Goal: Information Seeking & Learning: Compare options

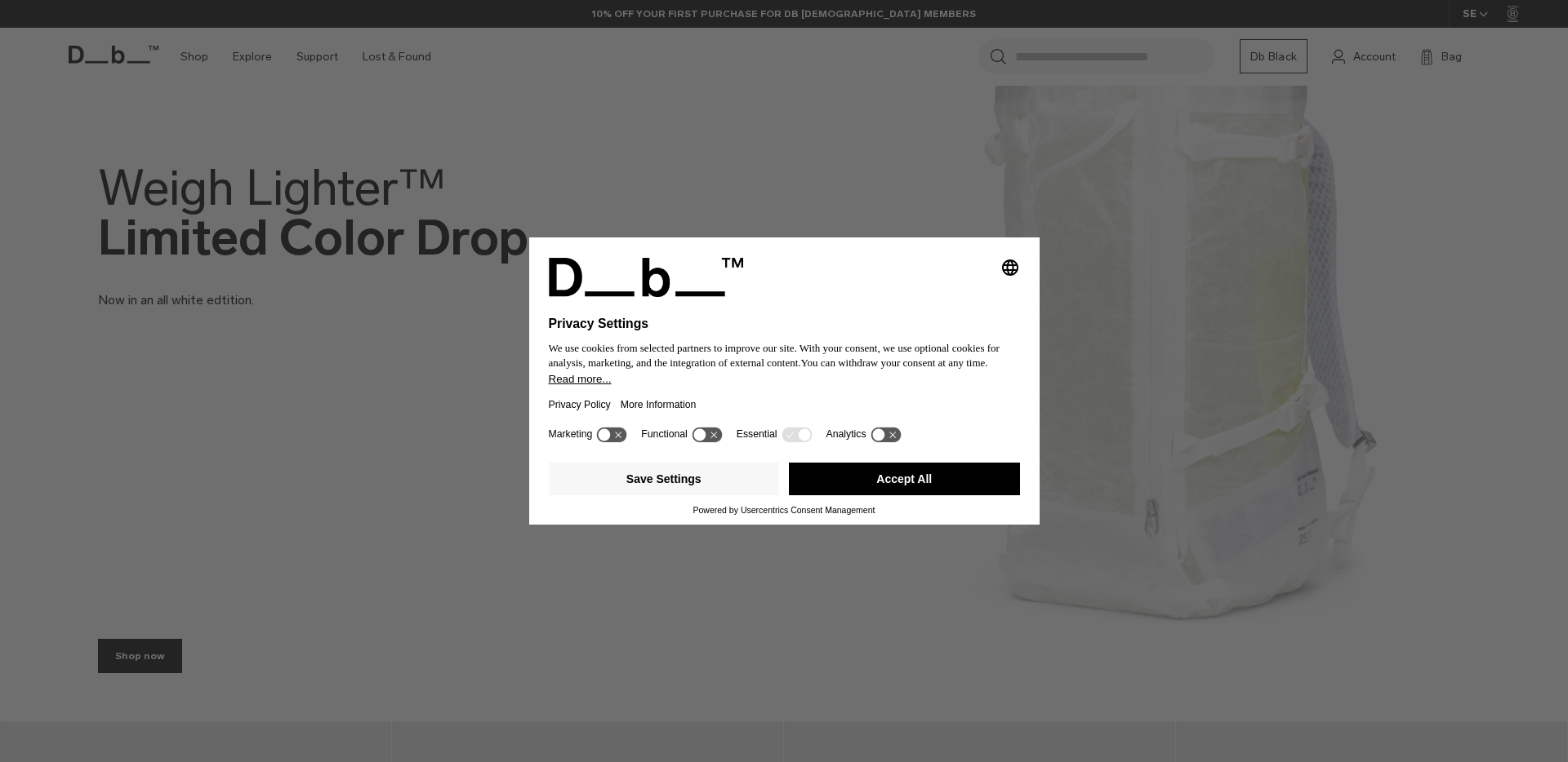
click at [927, 488] on button "Accept All" at bounding box center [904, 479] width 231 height 33
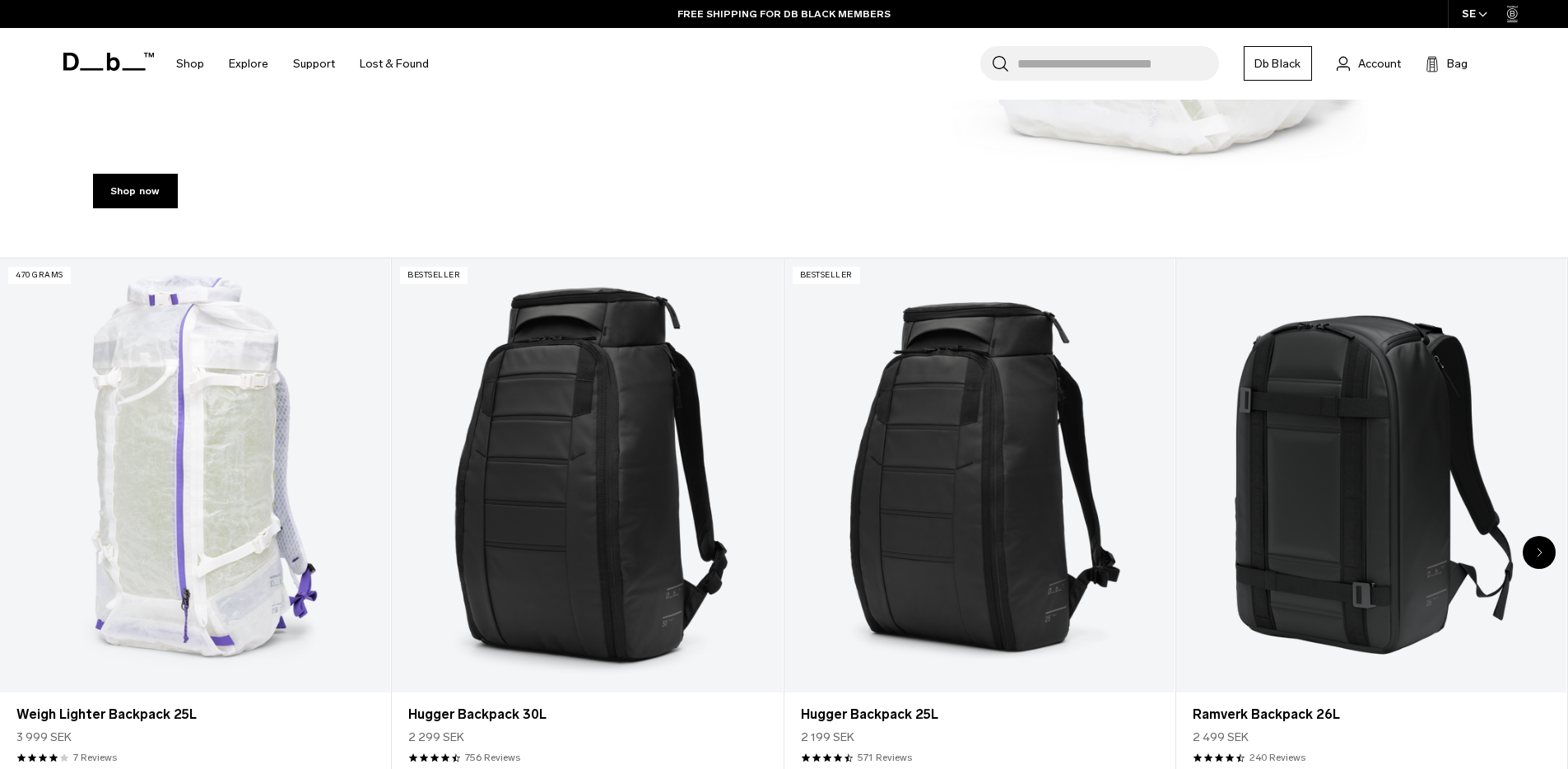
scroll to position [811, 0]
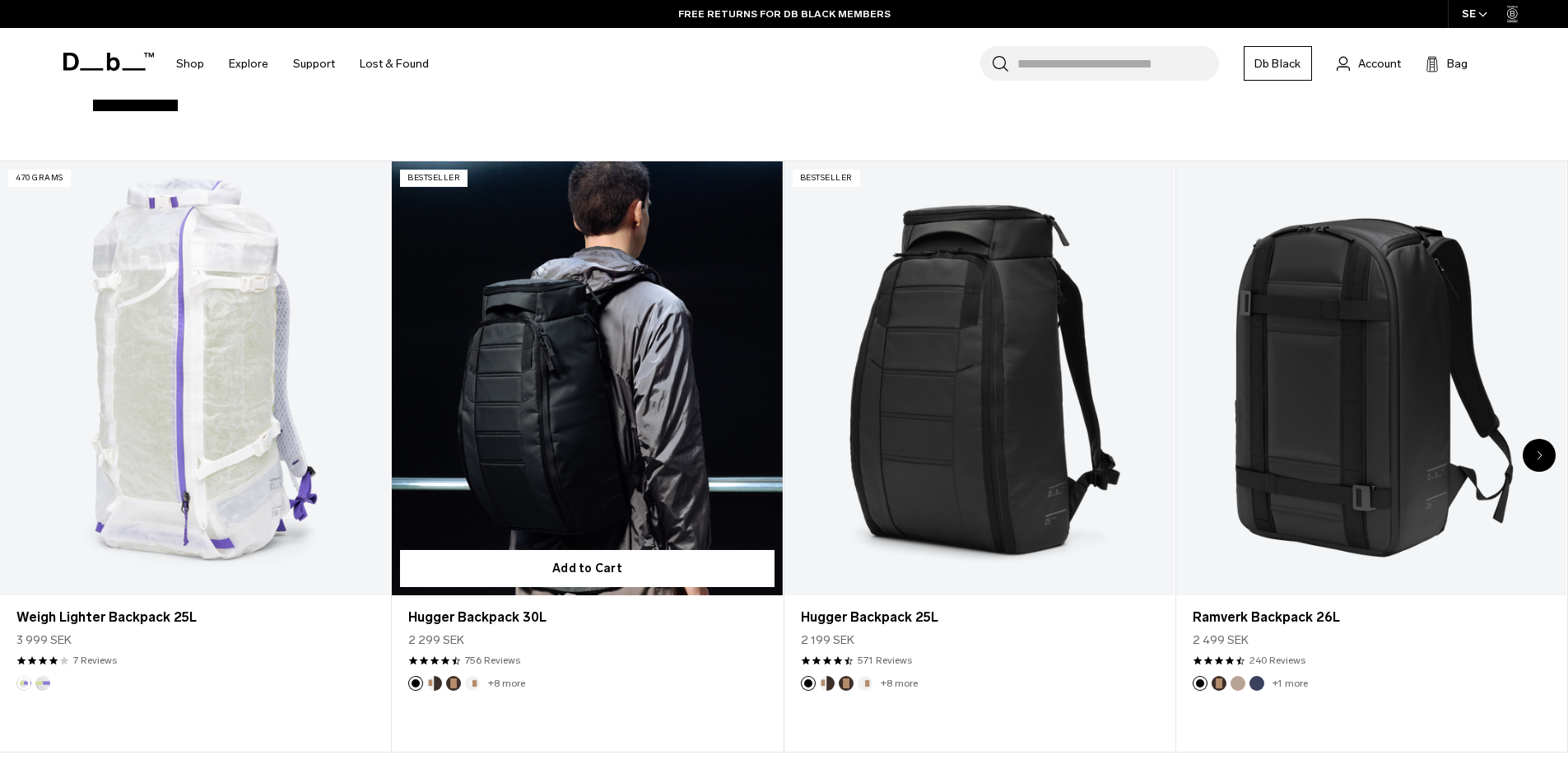
click at [573, 421] on link "Hugger Backpack 30L" at bounding box center [587, 378] width 390 height 434
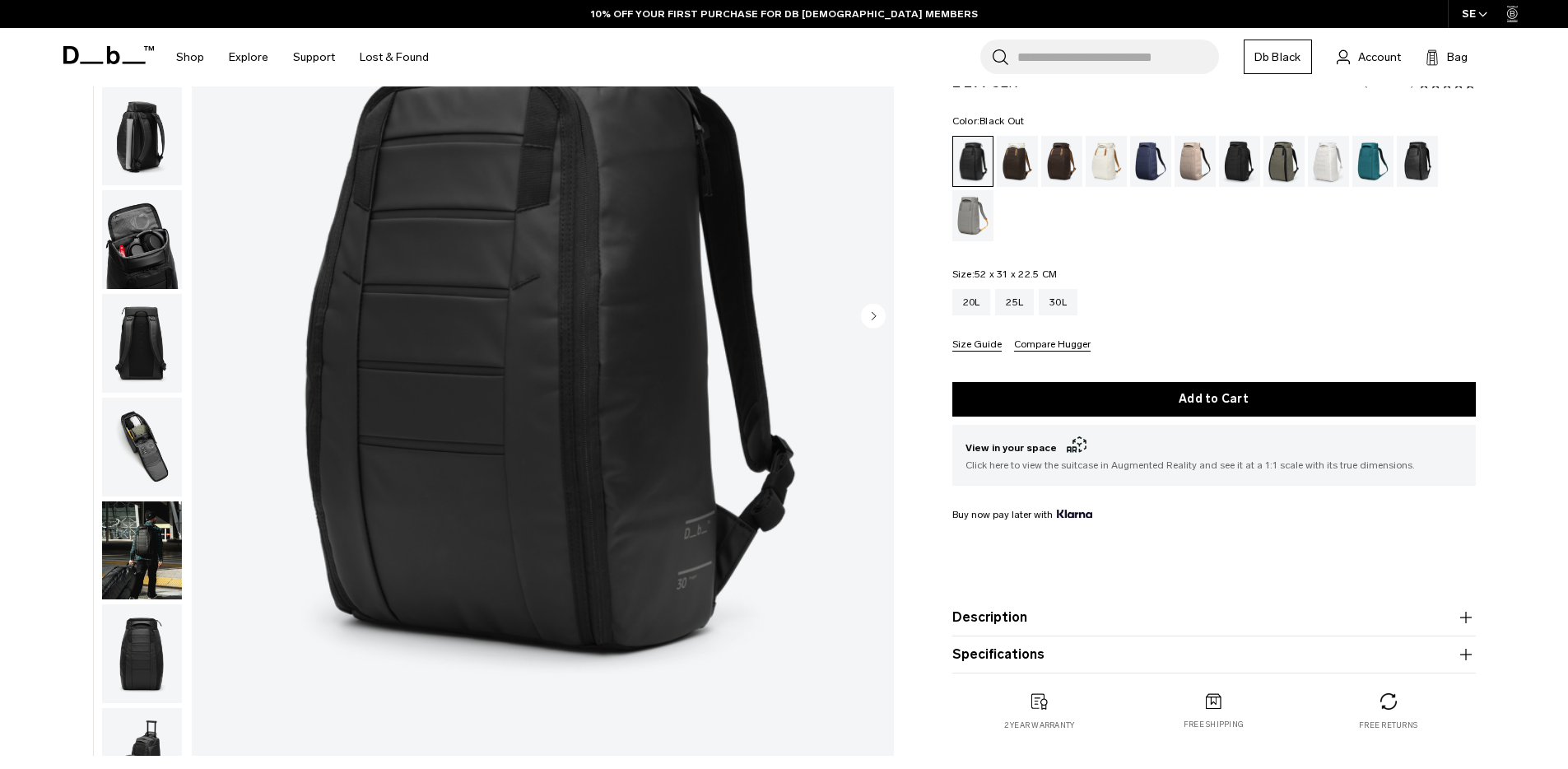
scroll to position [372, 0]
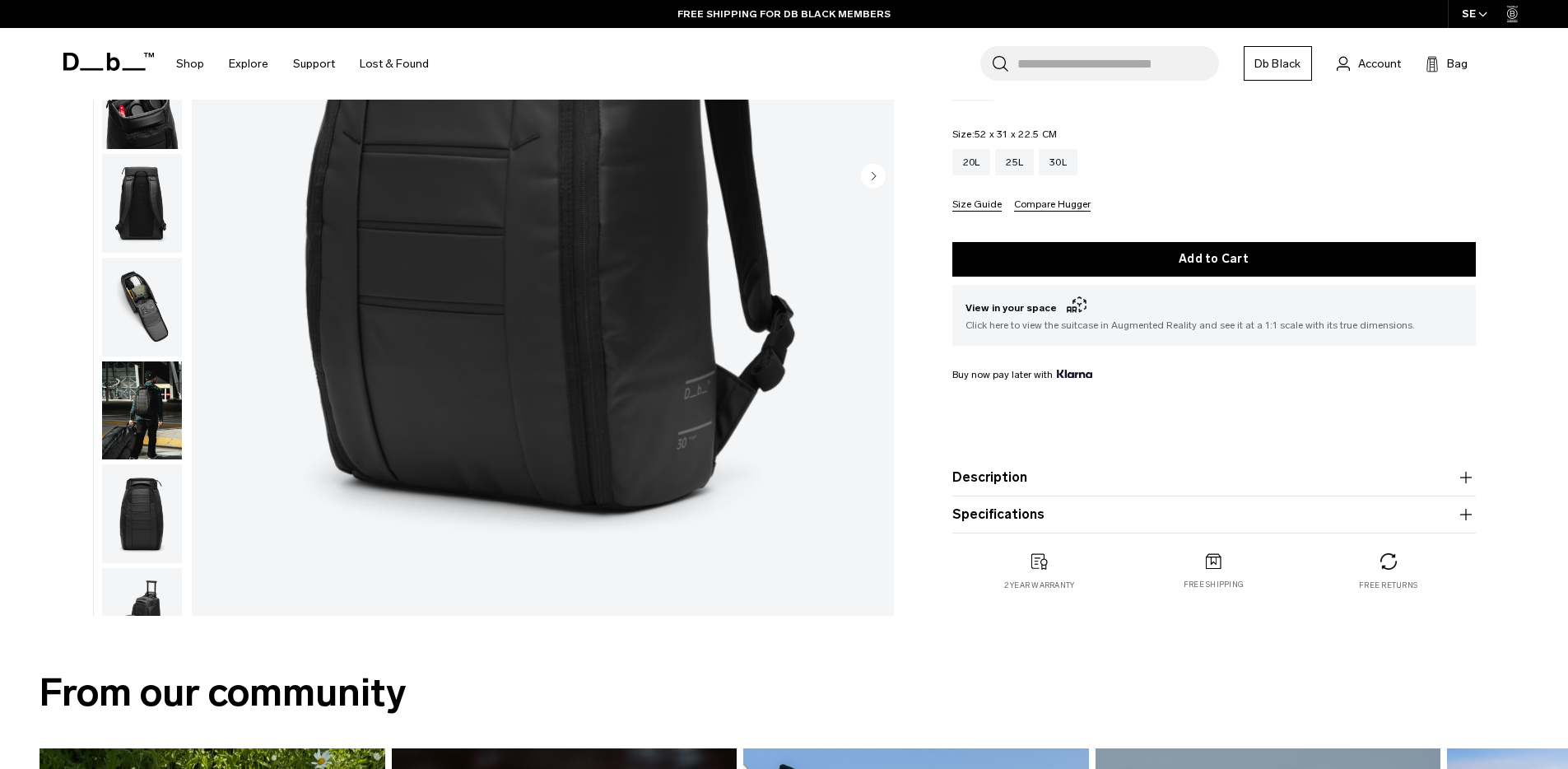
click at [141, 431] on img "button" at bounding box center [142, 411] width 80 height 98
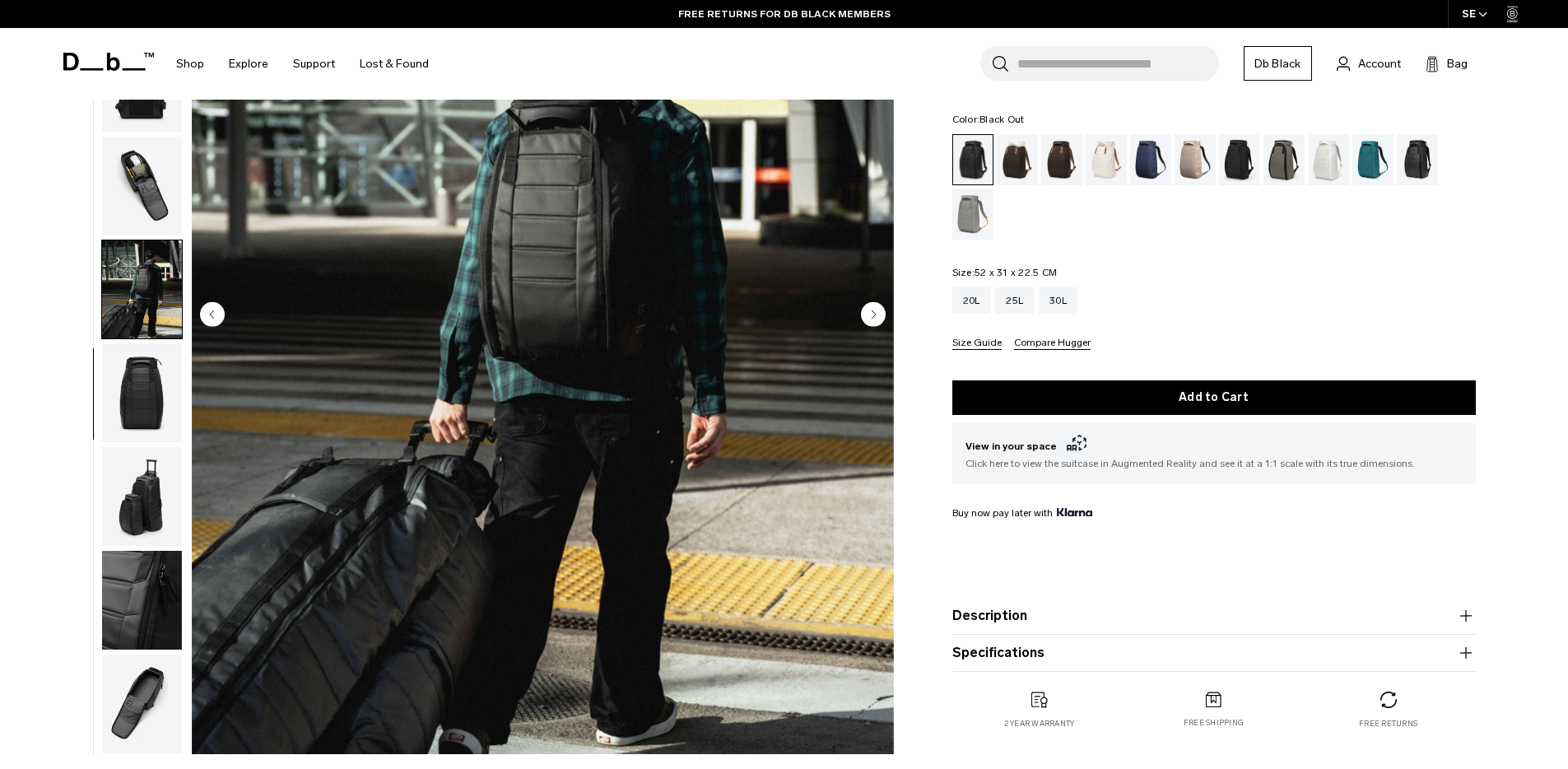
scroll to position [321, 0]
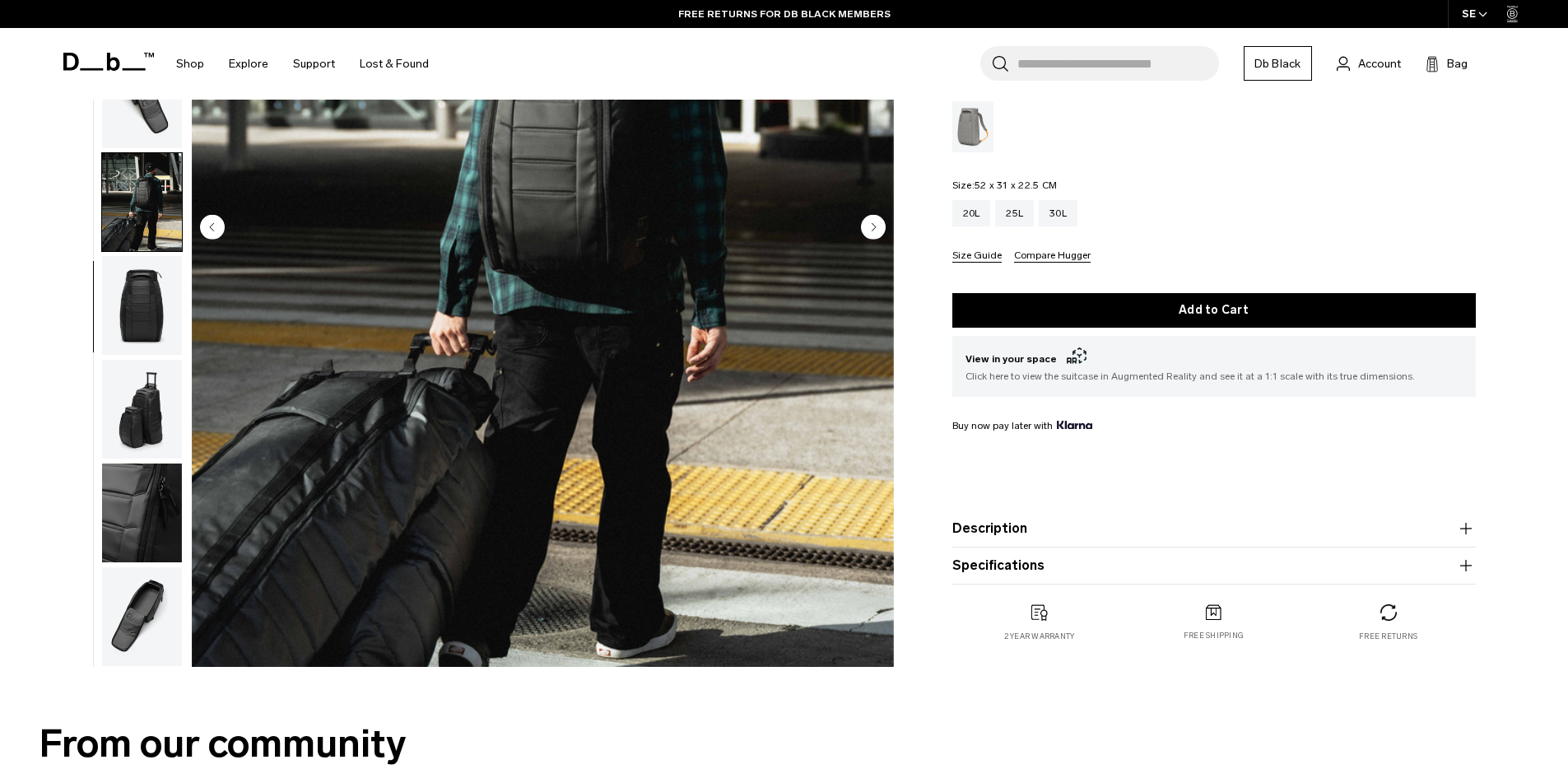
click at [159, 601] on img "button" at bounding box center [142, 617] width 80 height 98
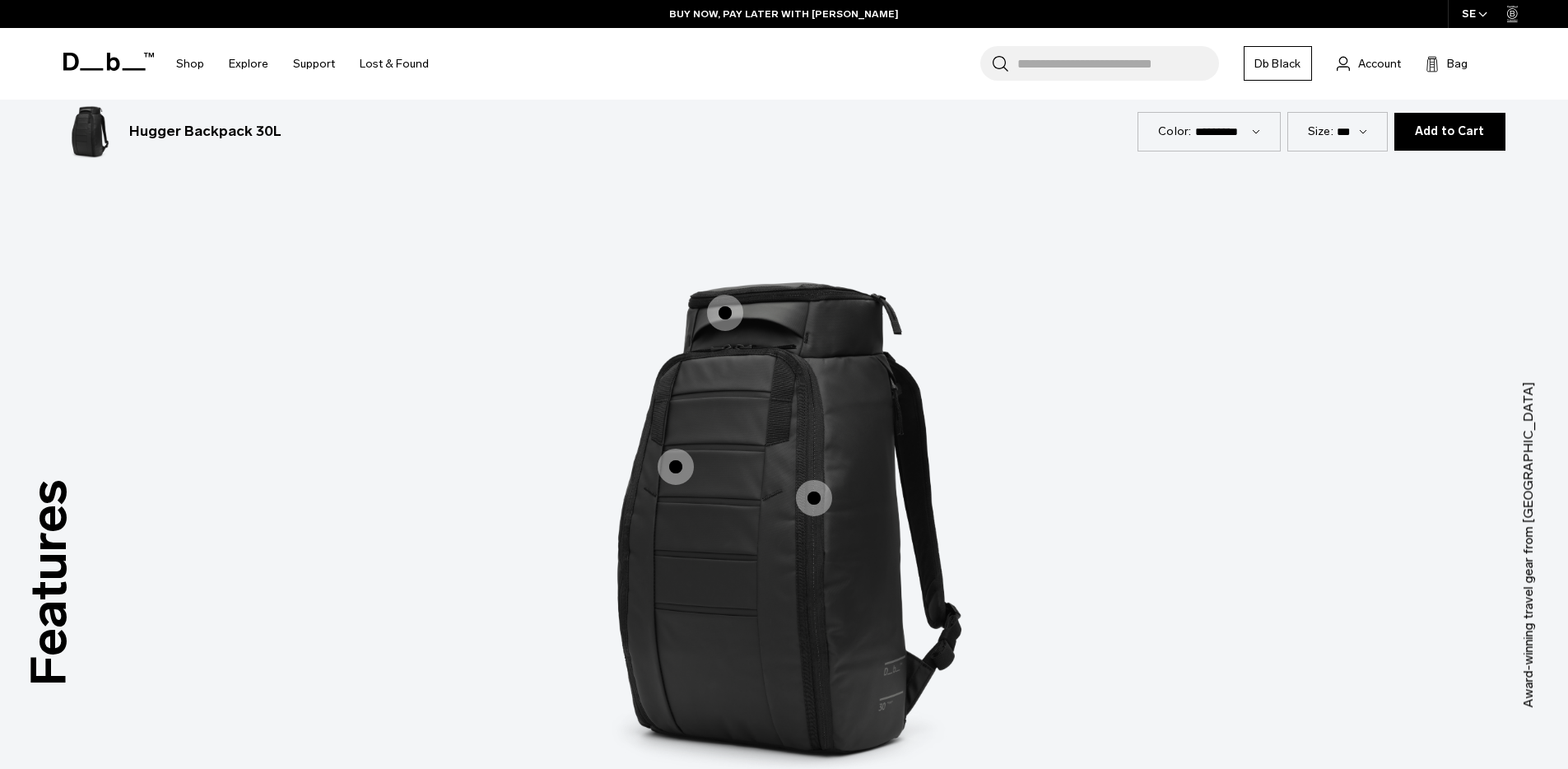
scroll to position [1743, 0]
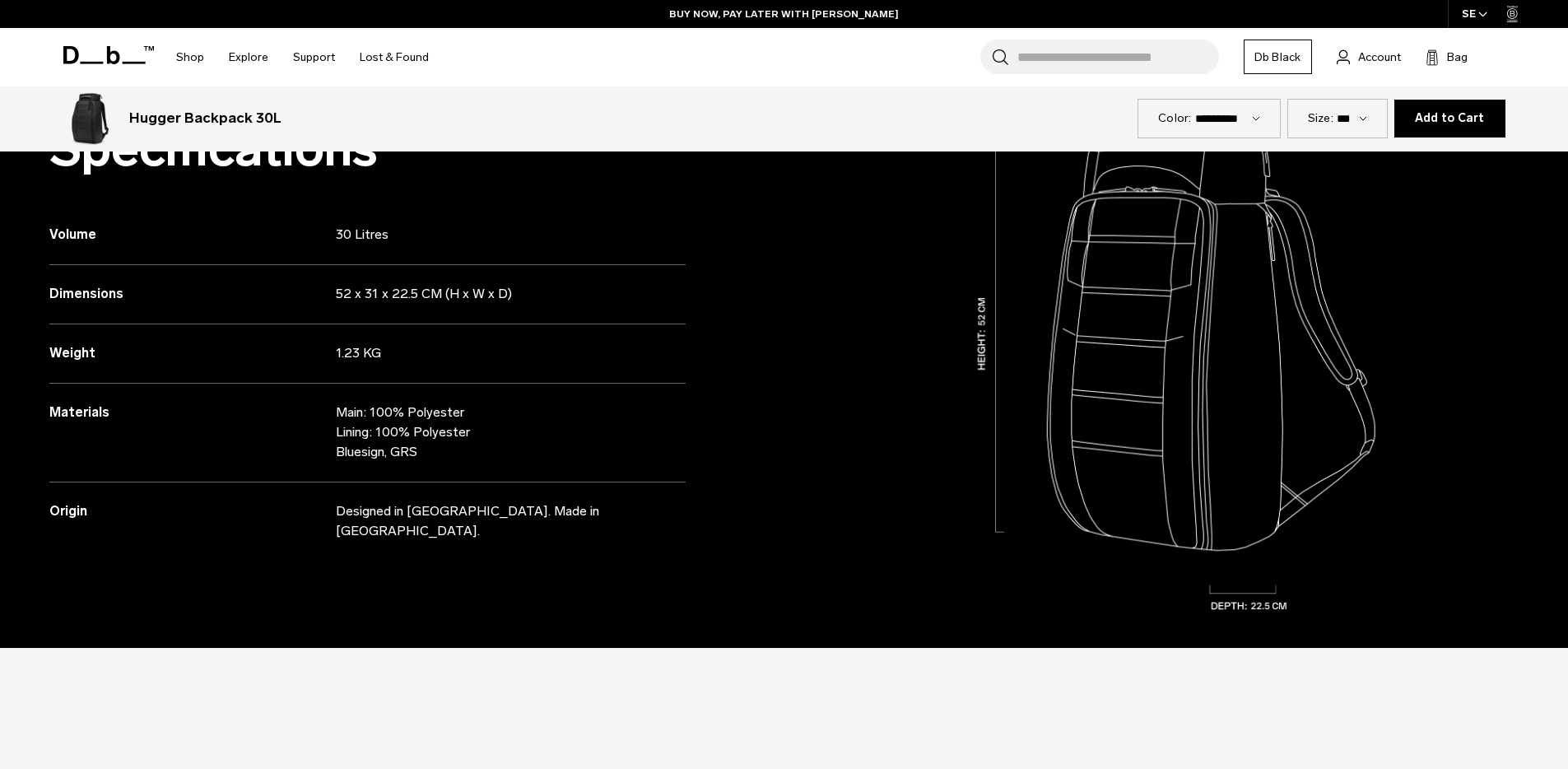
click at [1355, 113] on select "*** *** ***" at bounding box center [1352, 118] width 31 height 14
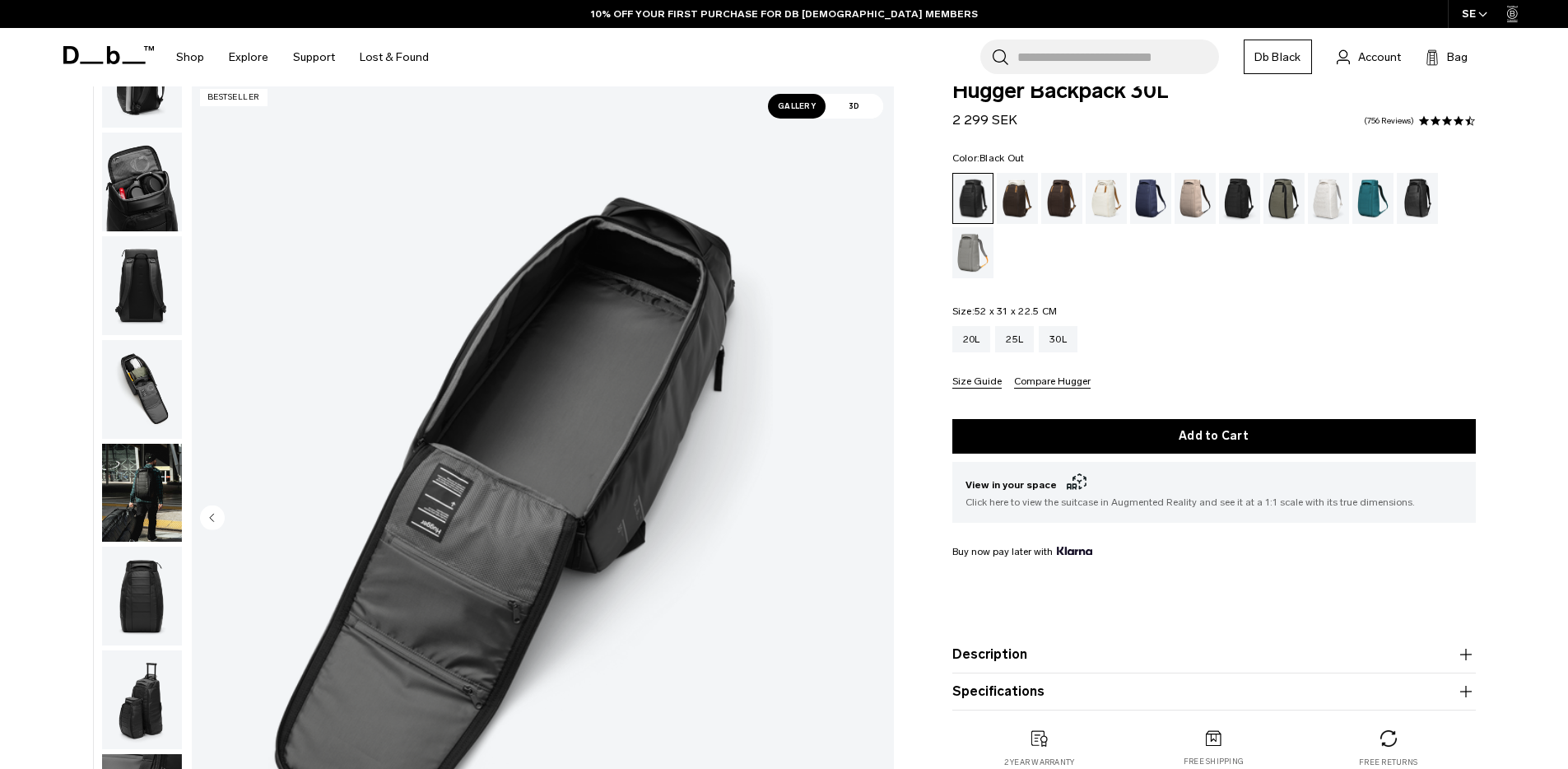
scroll to position [0, 0]
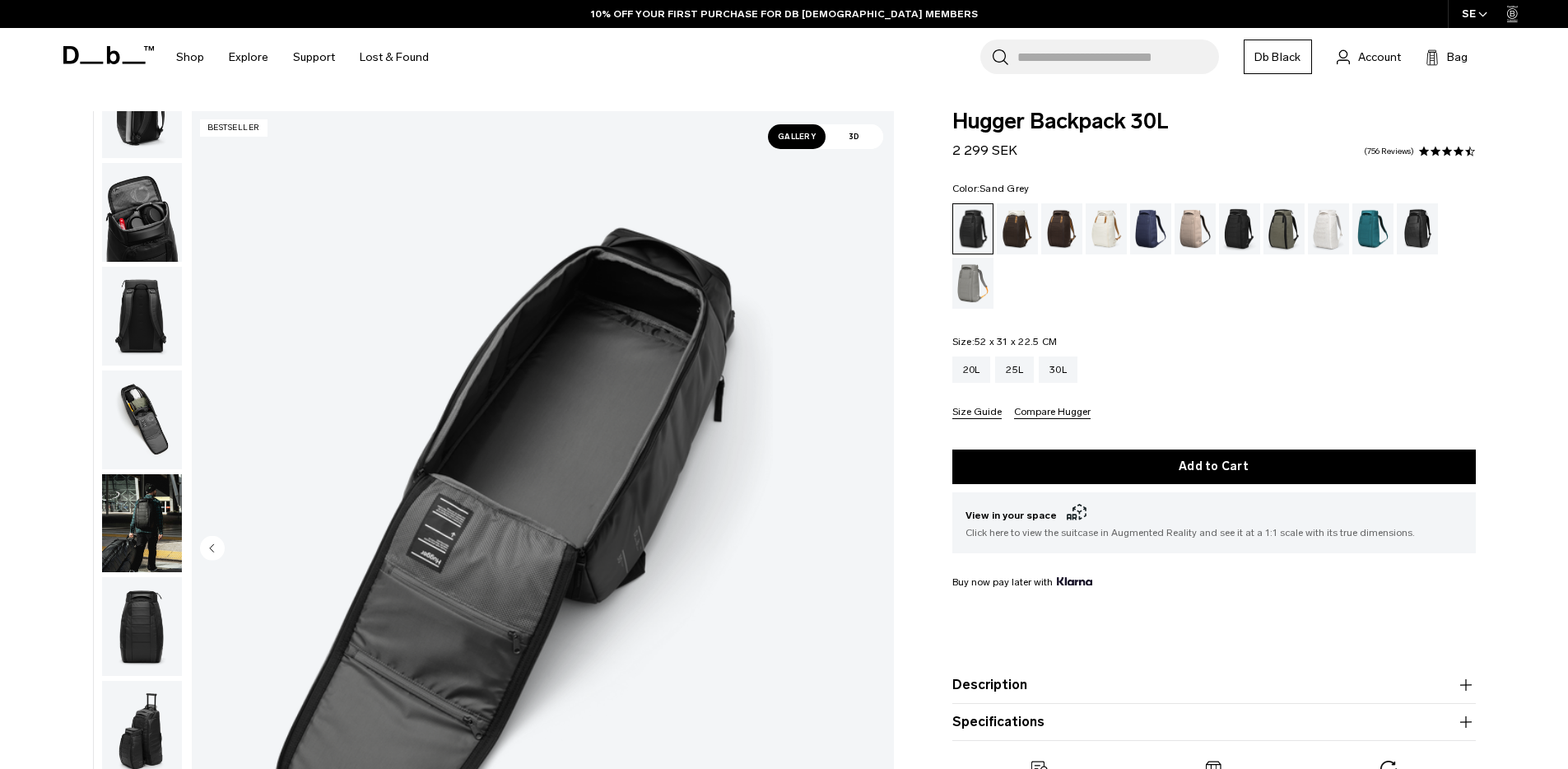
click at [977, 281] on div "Sand Grey" at bounding box center [973, 283] width 42 height 51
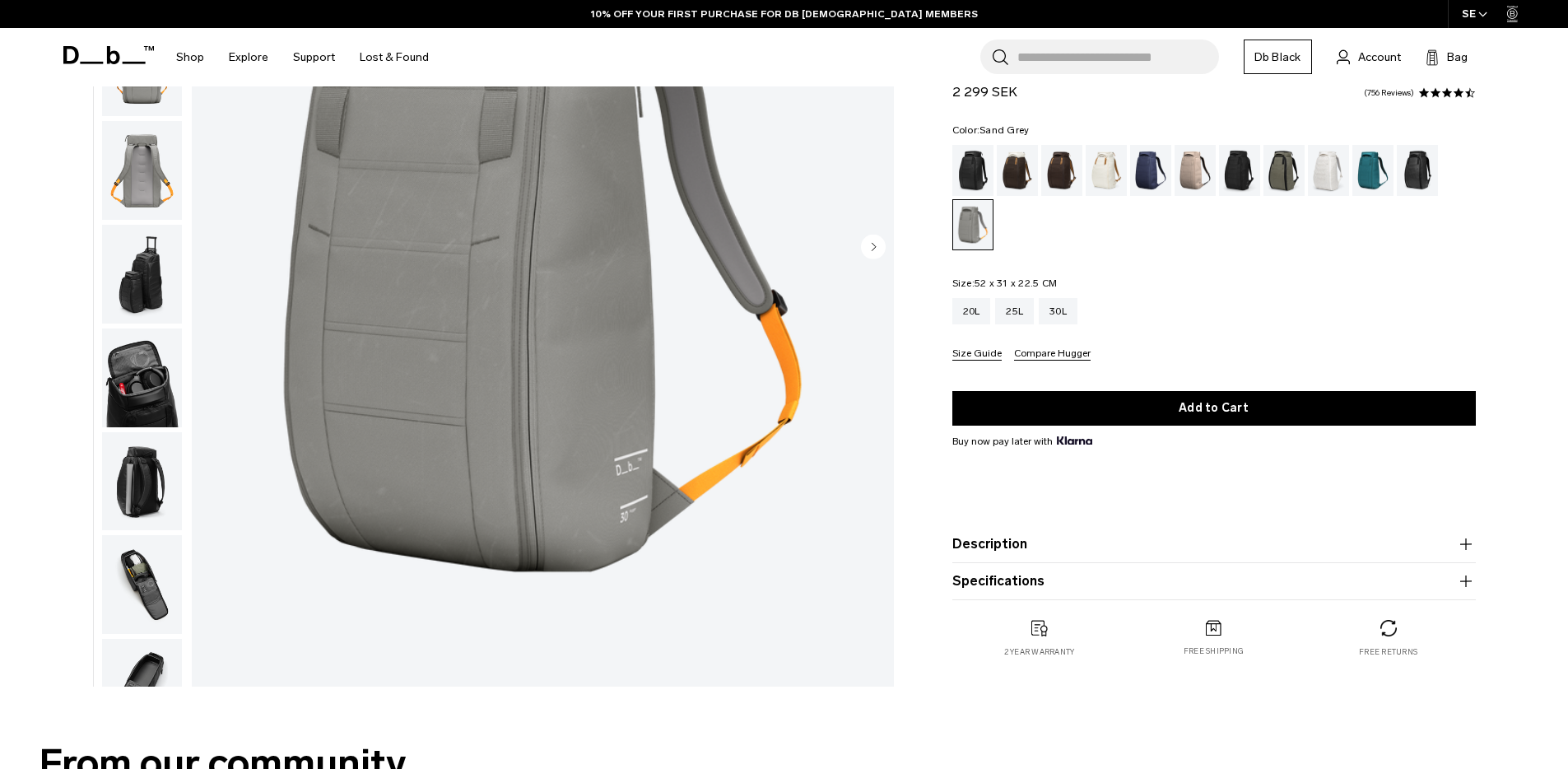
scroll to position [271, 0]
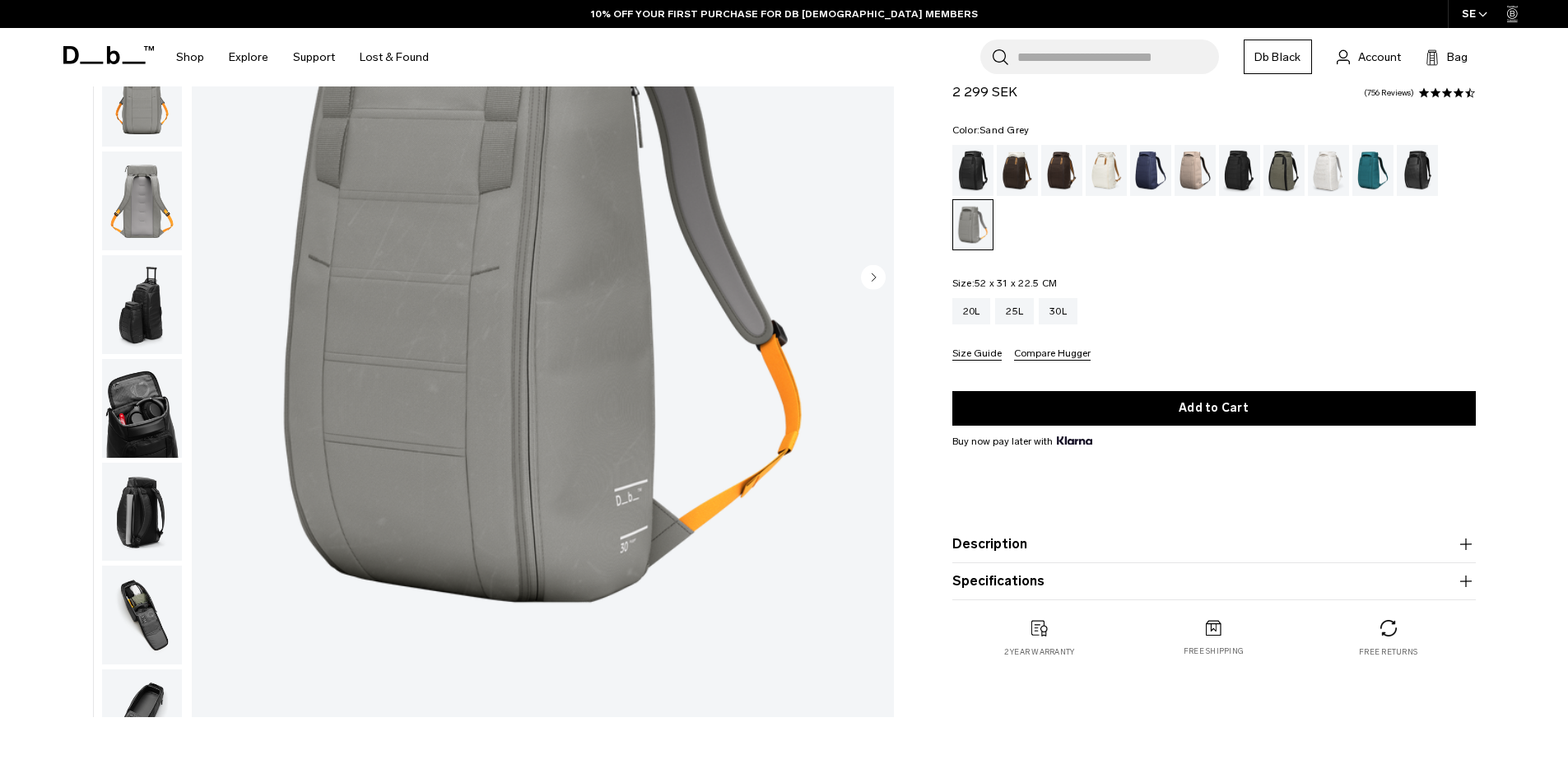
click at [151, 427] on img "button" at bounding box center [142, 408] width 80 height 98
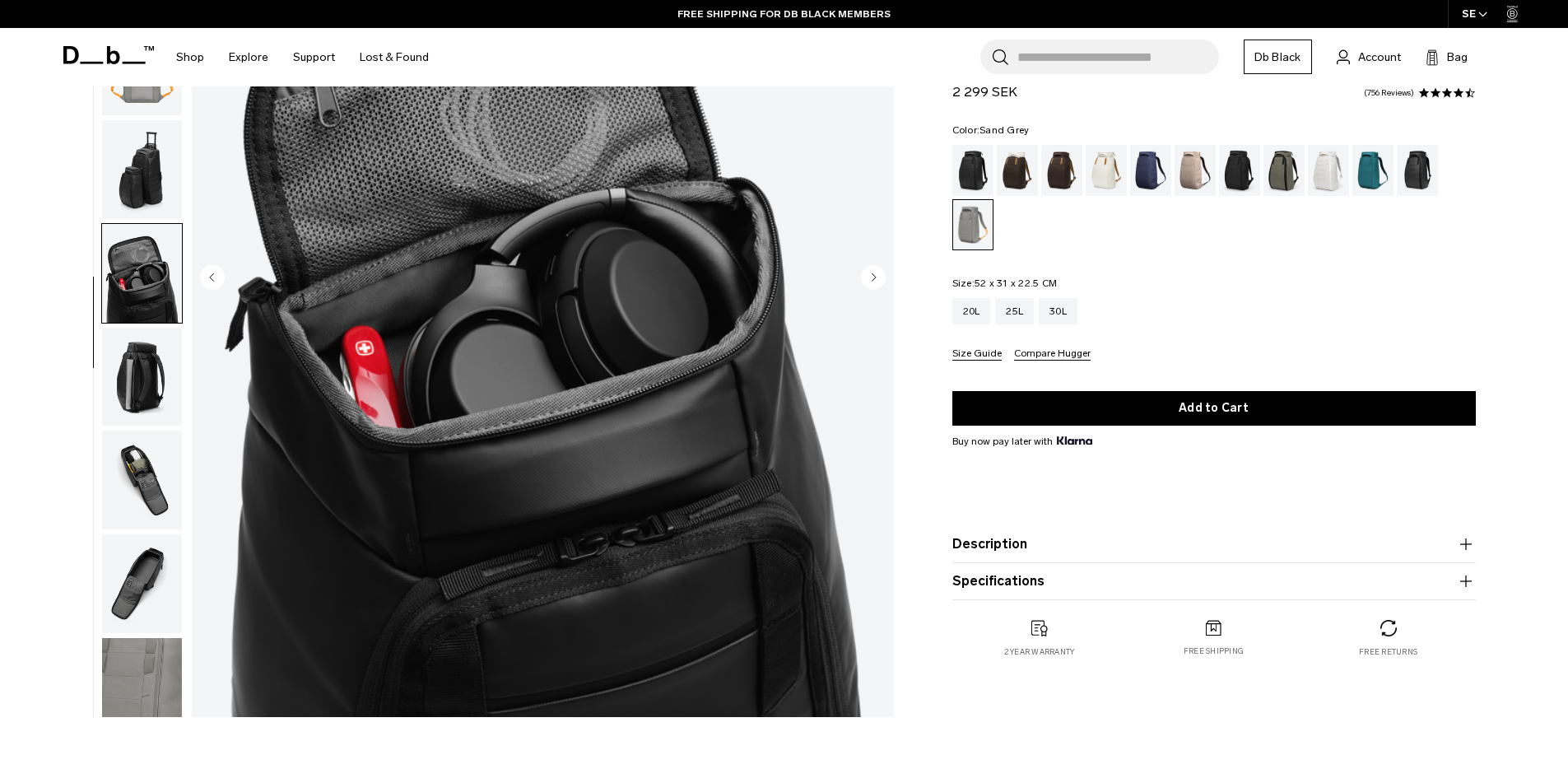
scroll to position [156, 0]
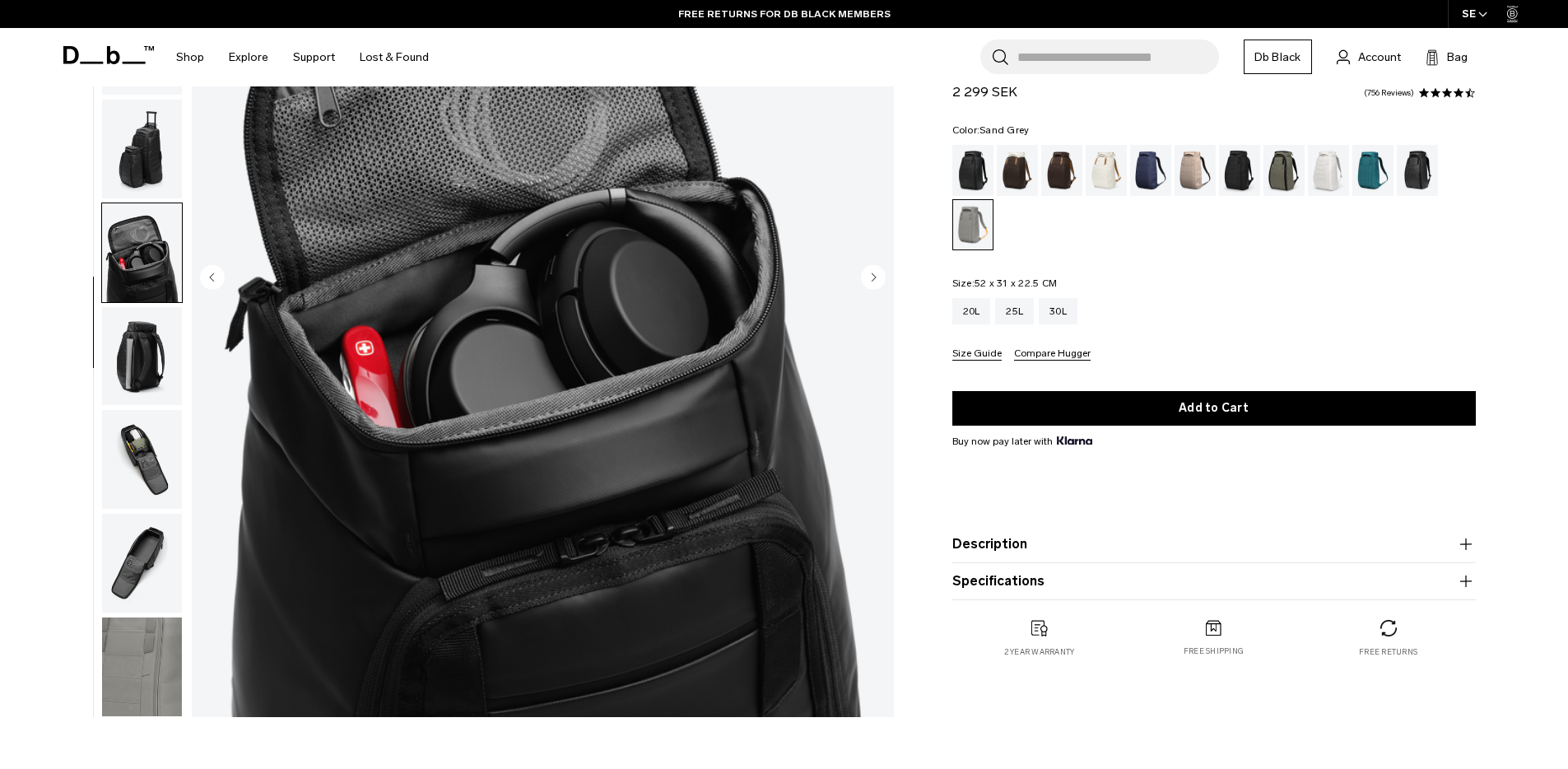
click at [143, 453] on img "button" at bounding box center [142, 459] width 80 height 98
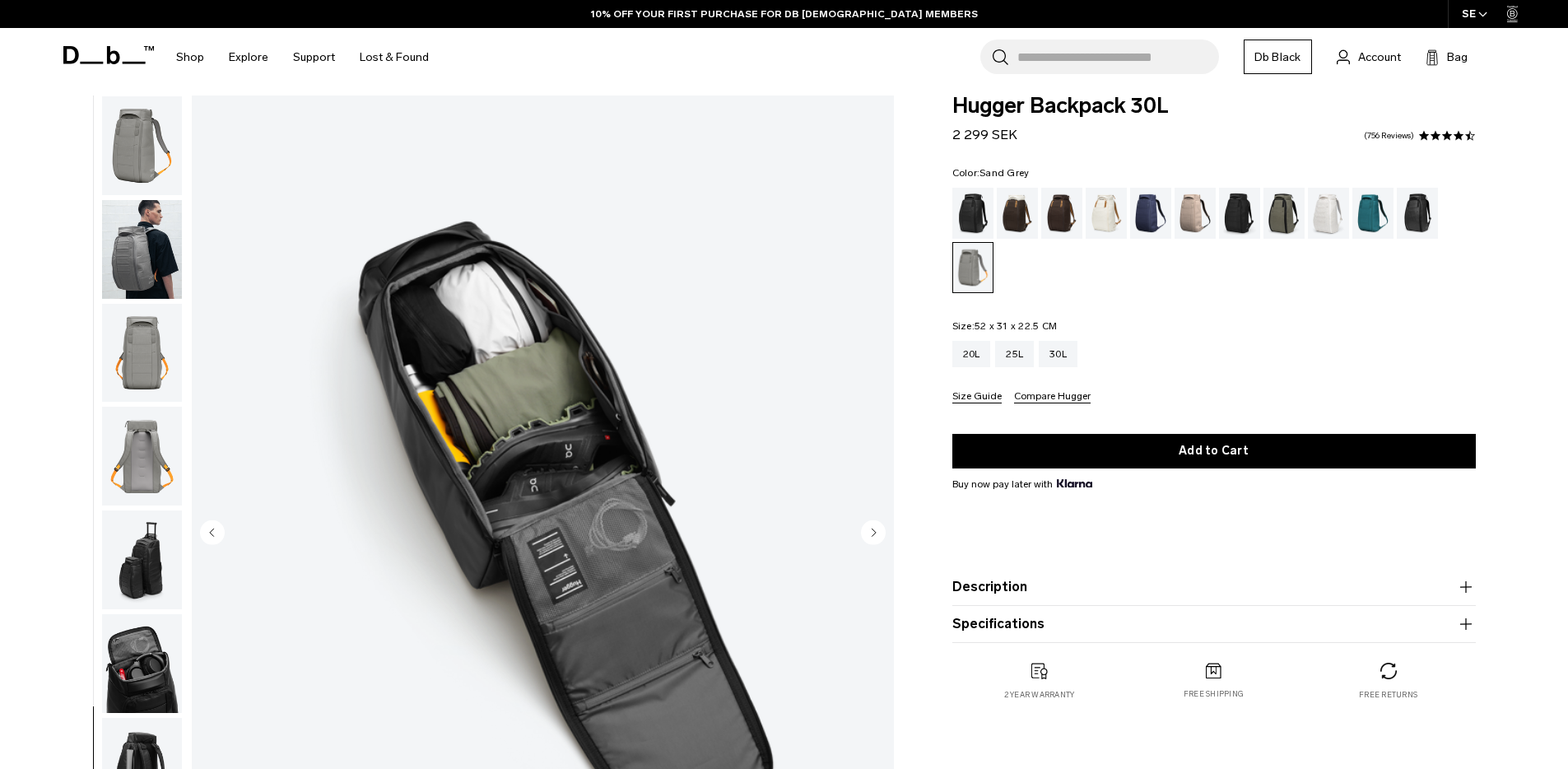
scroll to position [0, 0]
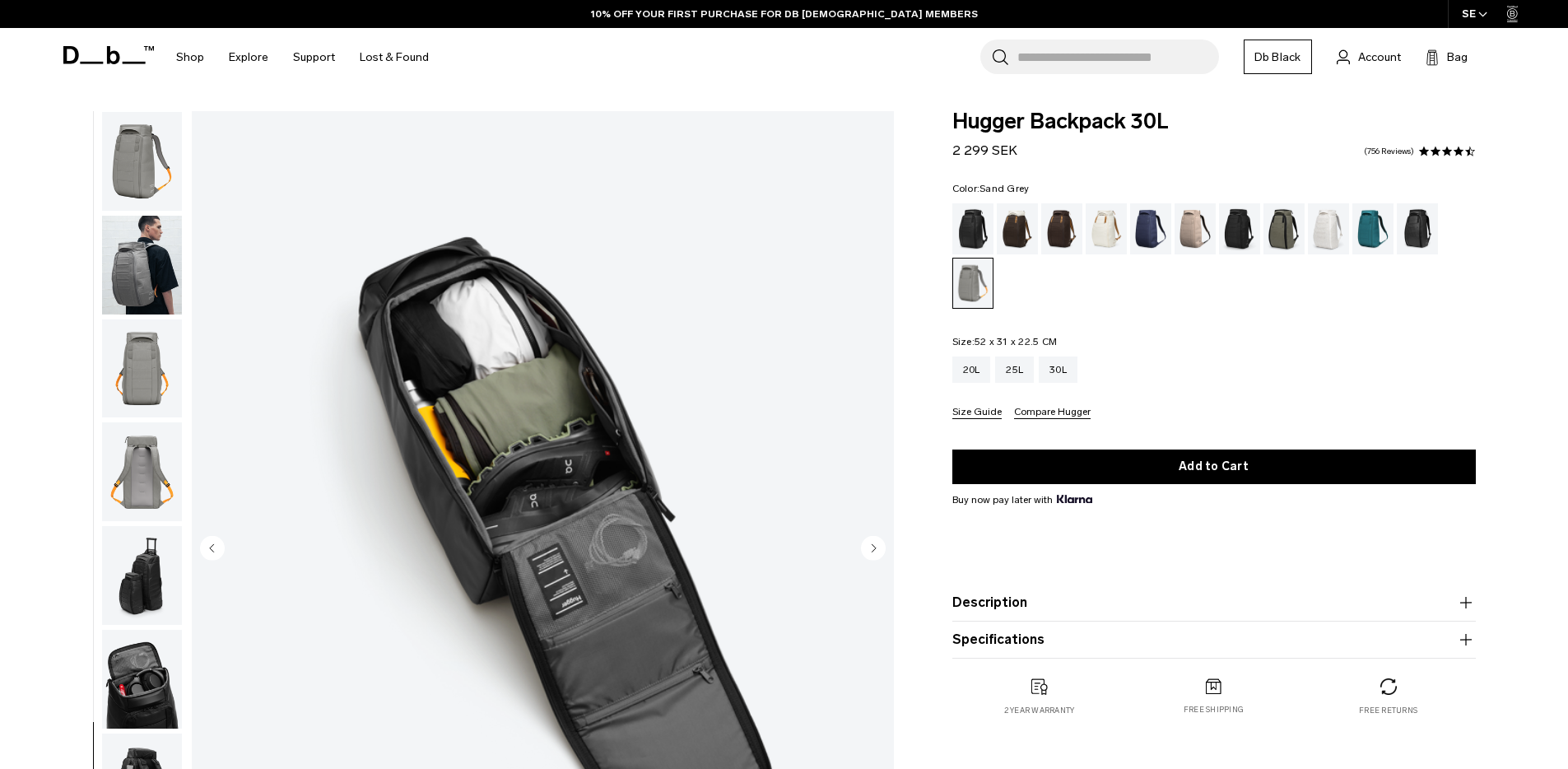
click at [154, 304] on img "button" at bounding box center [142, 265] width 80 height 98
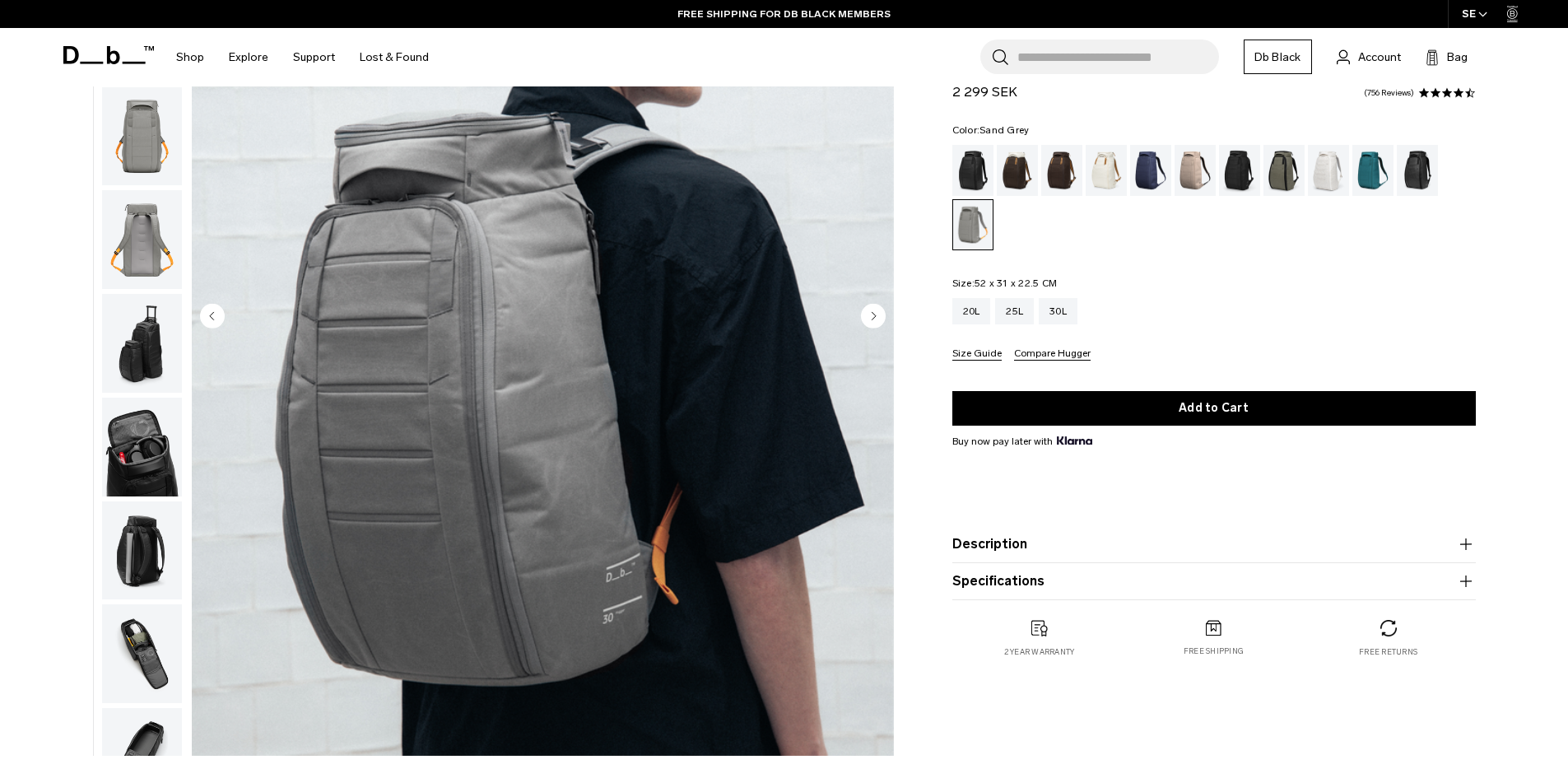
scroll to position [201, 0]
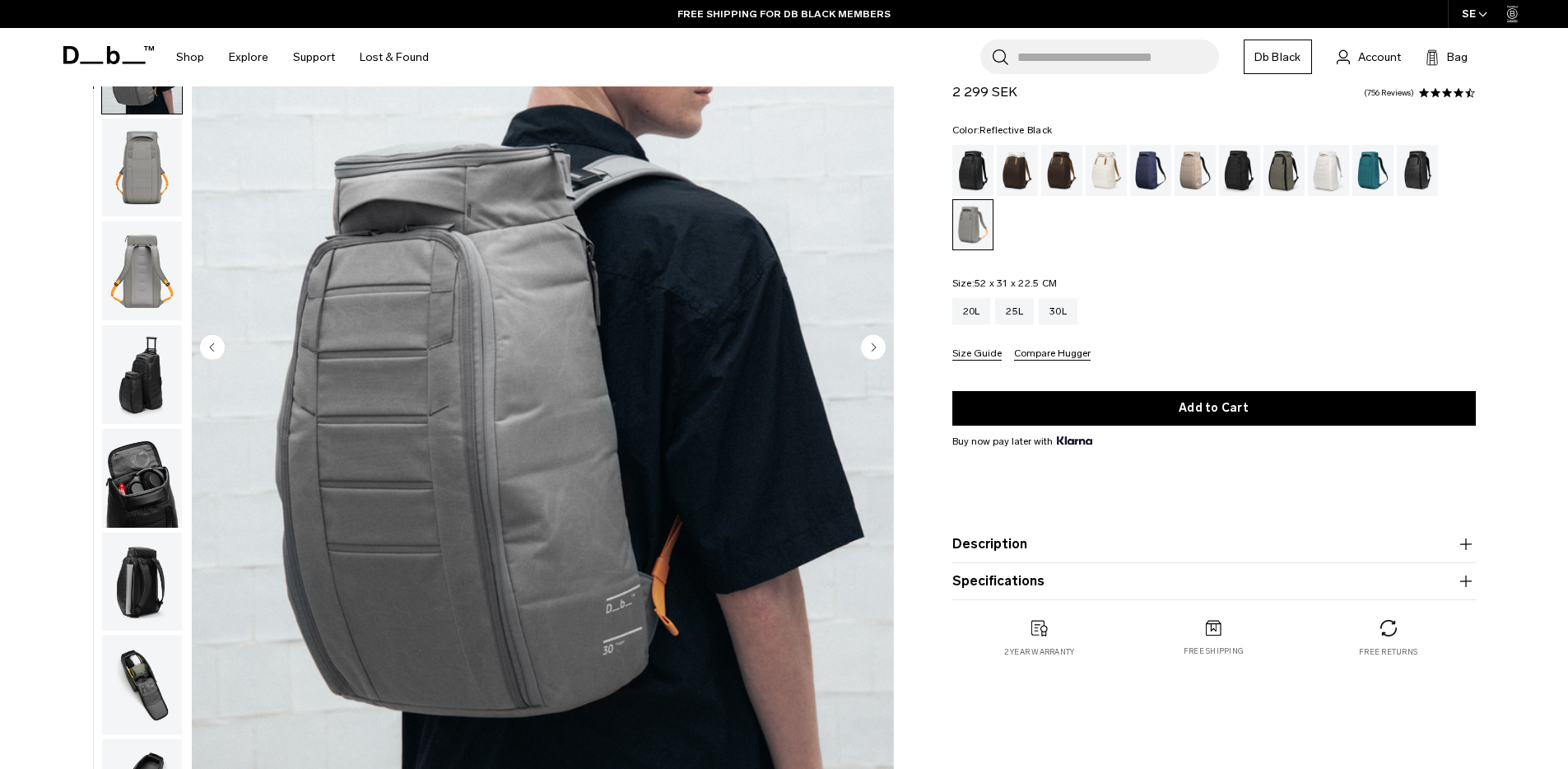
click at [1428, 184] on div "Reflective Black" at bounding box center [1418, 170] width 42 height 51
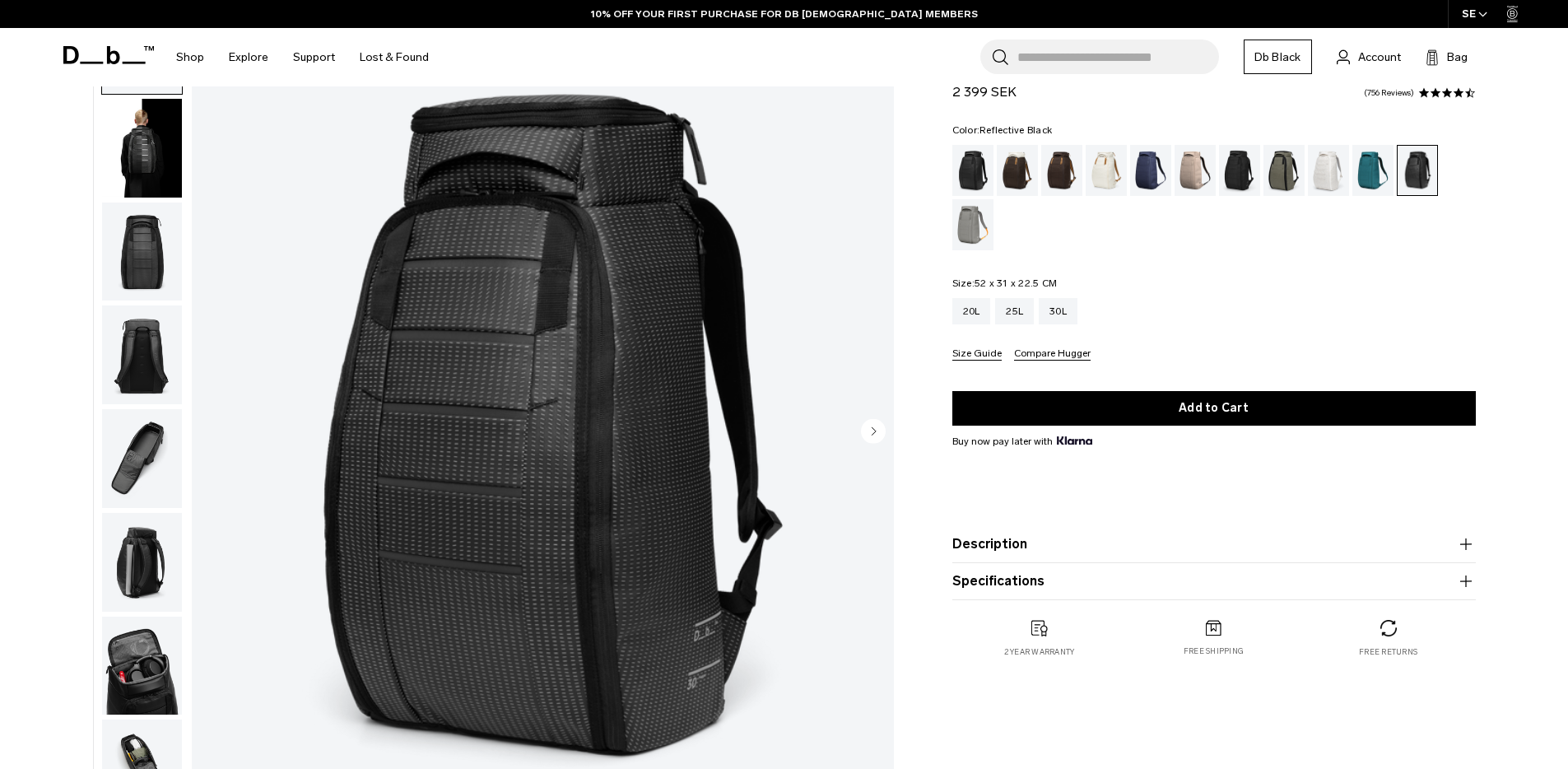
scroll to position [117, 0]
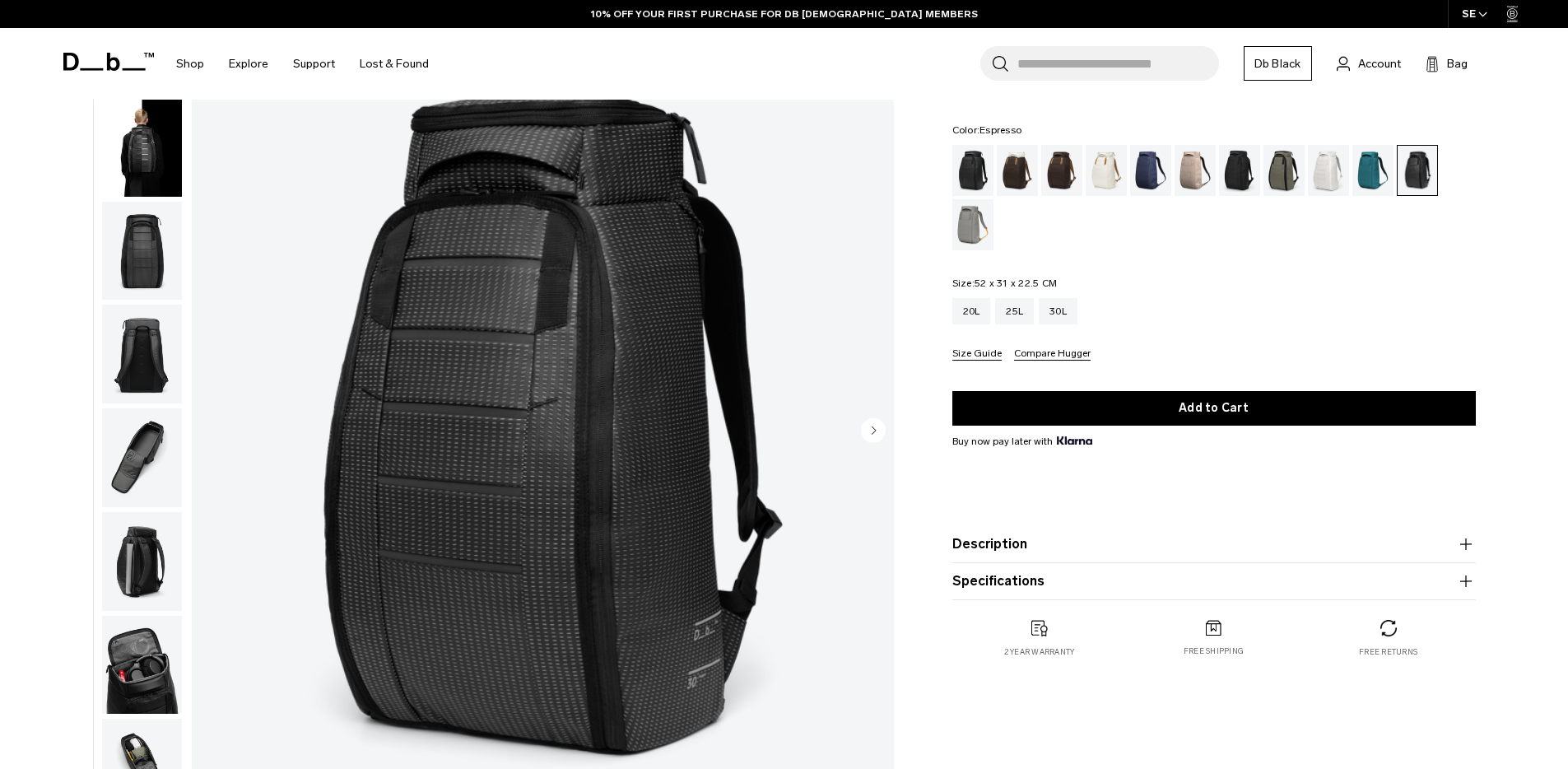
click at [1061, 180] on div "Espresso" at bounding box center [1062, 170] width 42 height 51
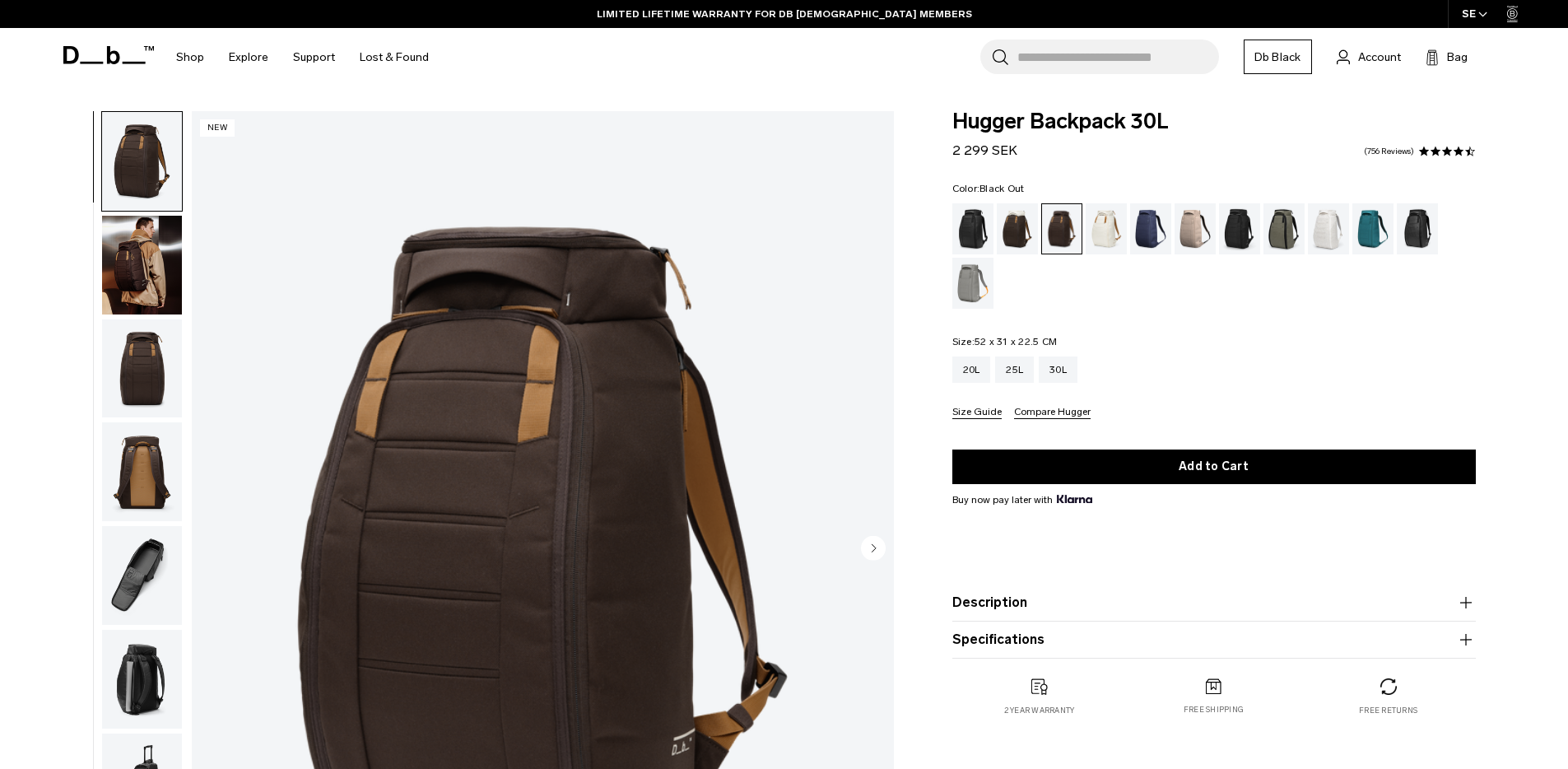
click at [963, 242] on div "Black Out" at bounding box center [973, 229] width 42 height 51
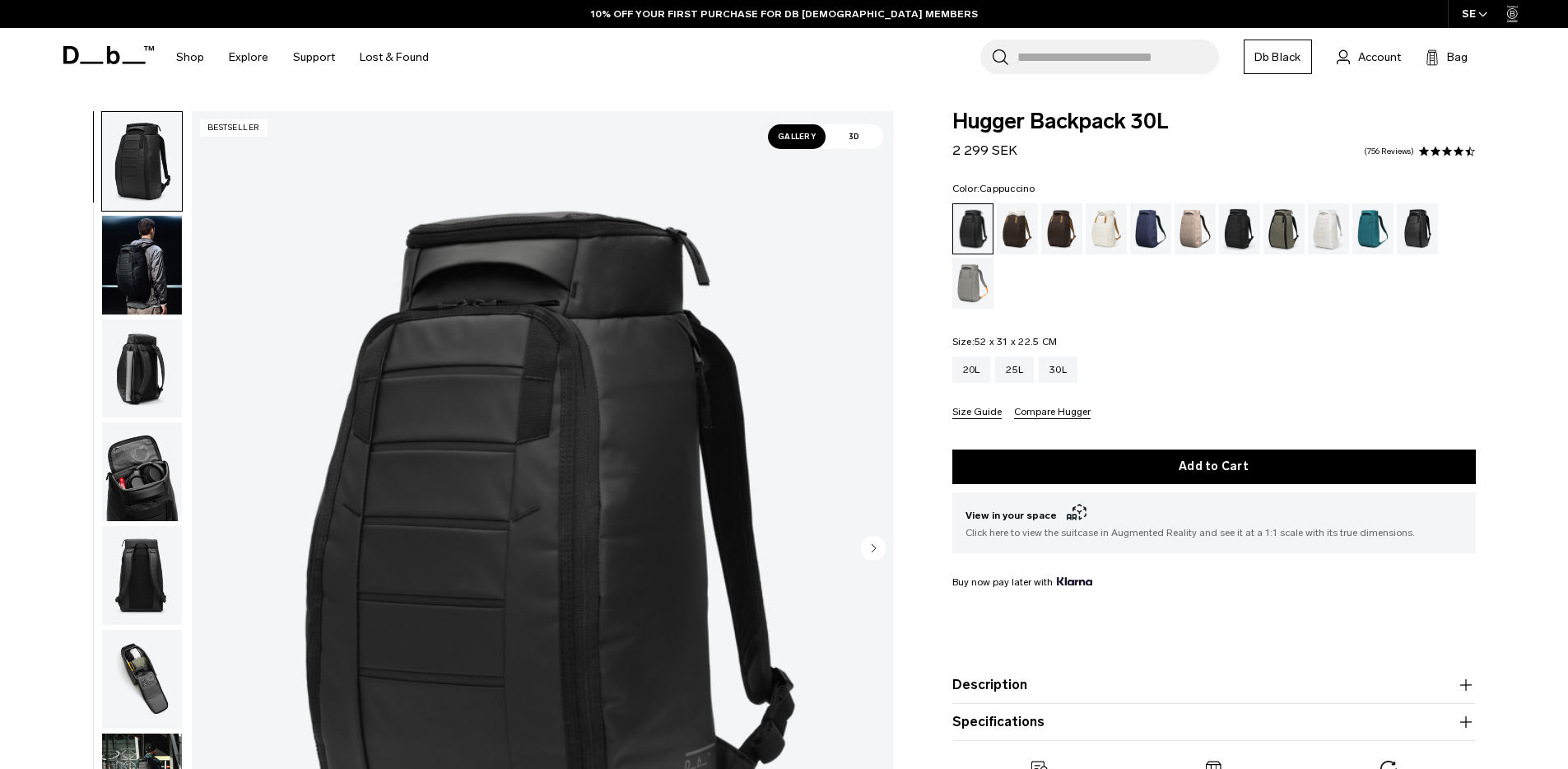
click at [1015, 228] on div "Cappuccino" at bounding box center [1018, 229] width 42 height 51
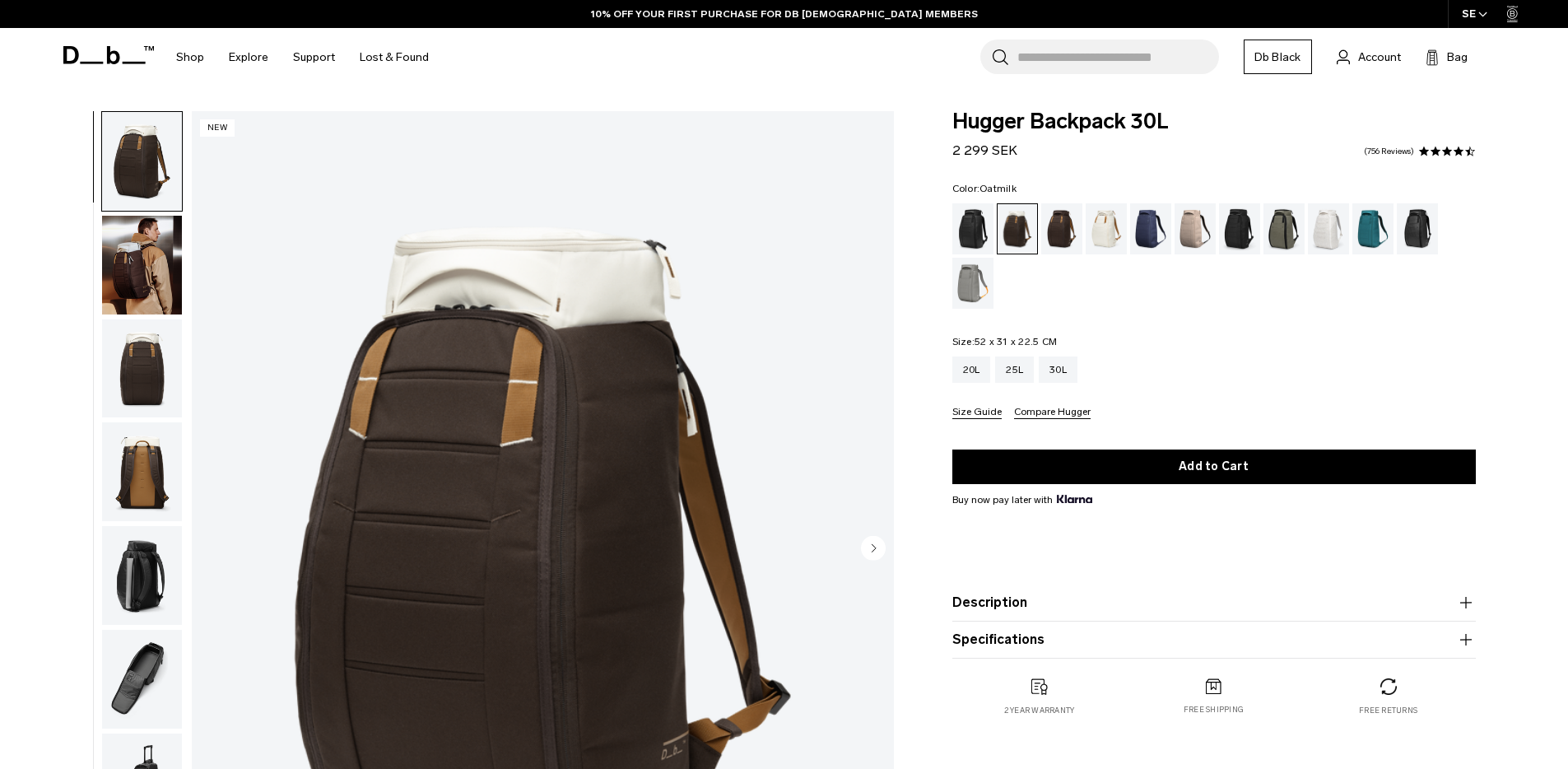
click at [1112, 232] on div "Oatmilk" at bounding box center [1107, 229] width 42 height 51
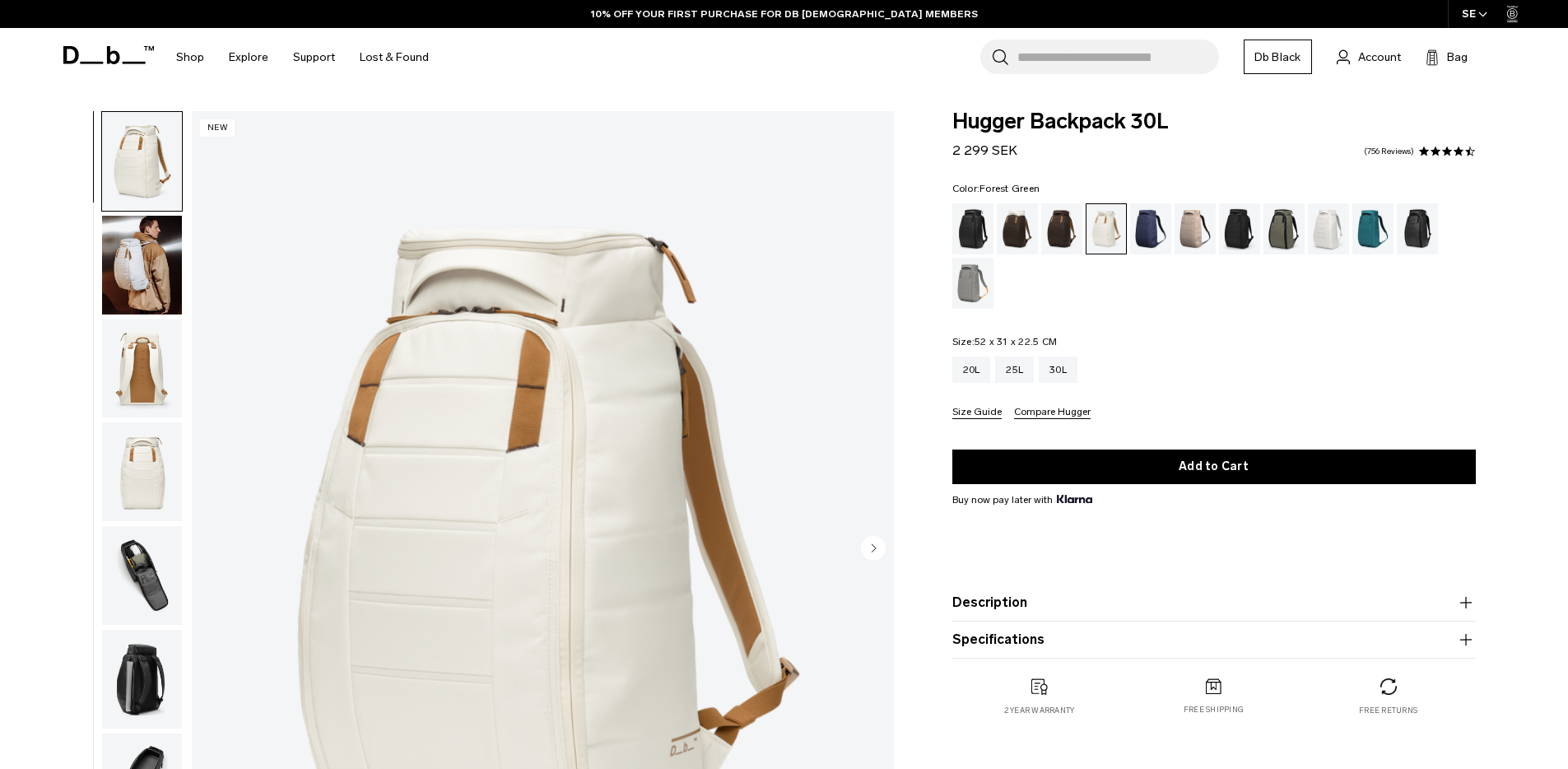
click at [1270, 226] on div "Forest Green" at bounding box center [1285, 229] width 42 height 51
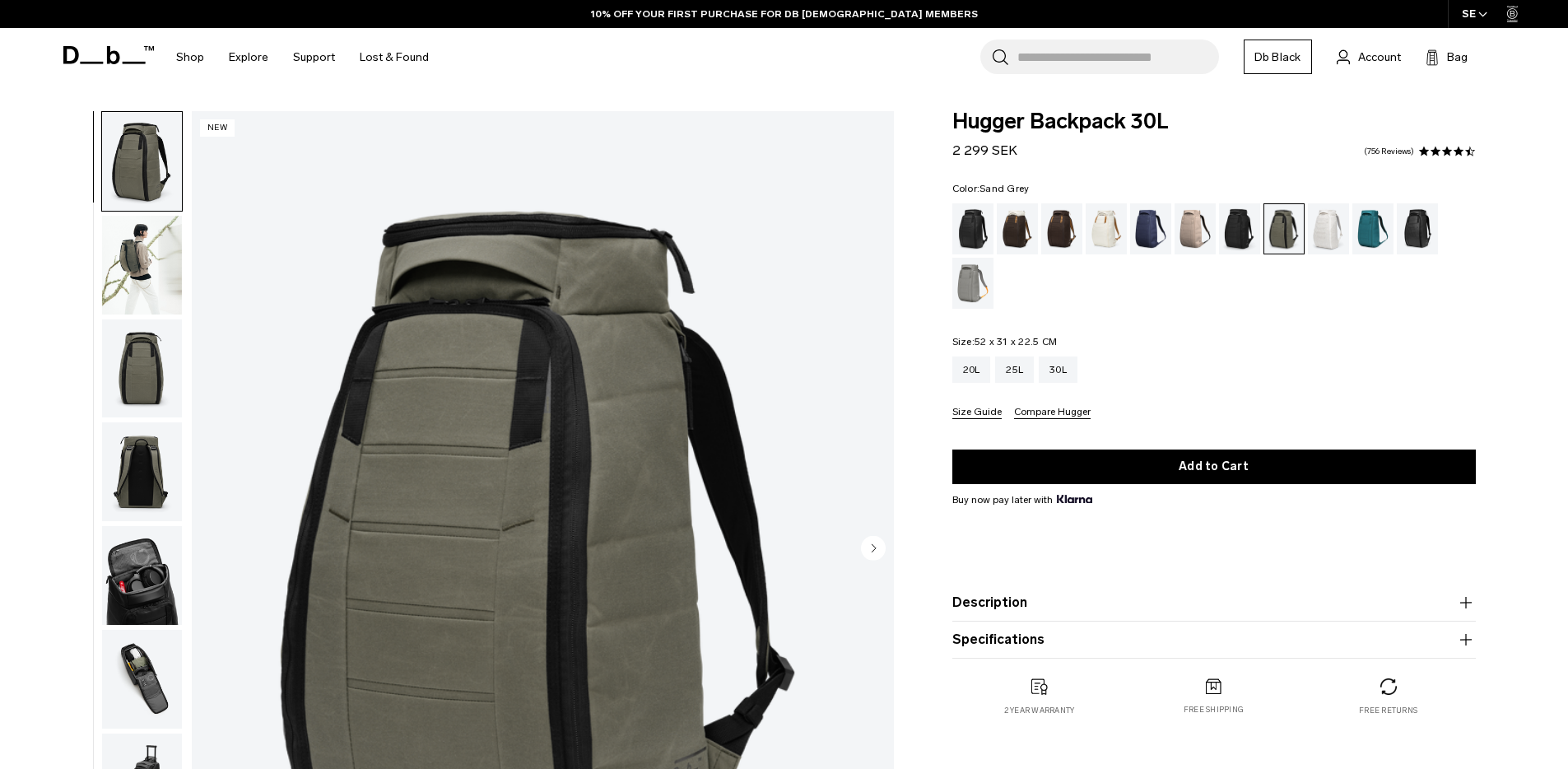
click at [978, 283] on div "Sand Grey" at bounding box center [973, 283] width 42 height 51
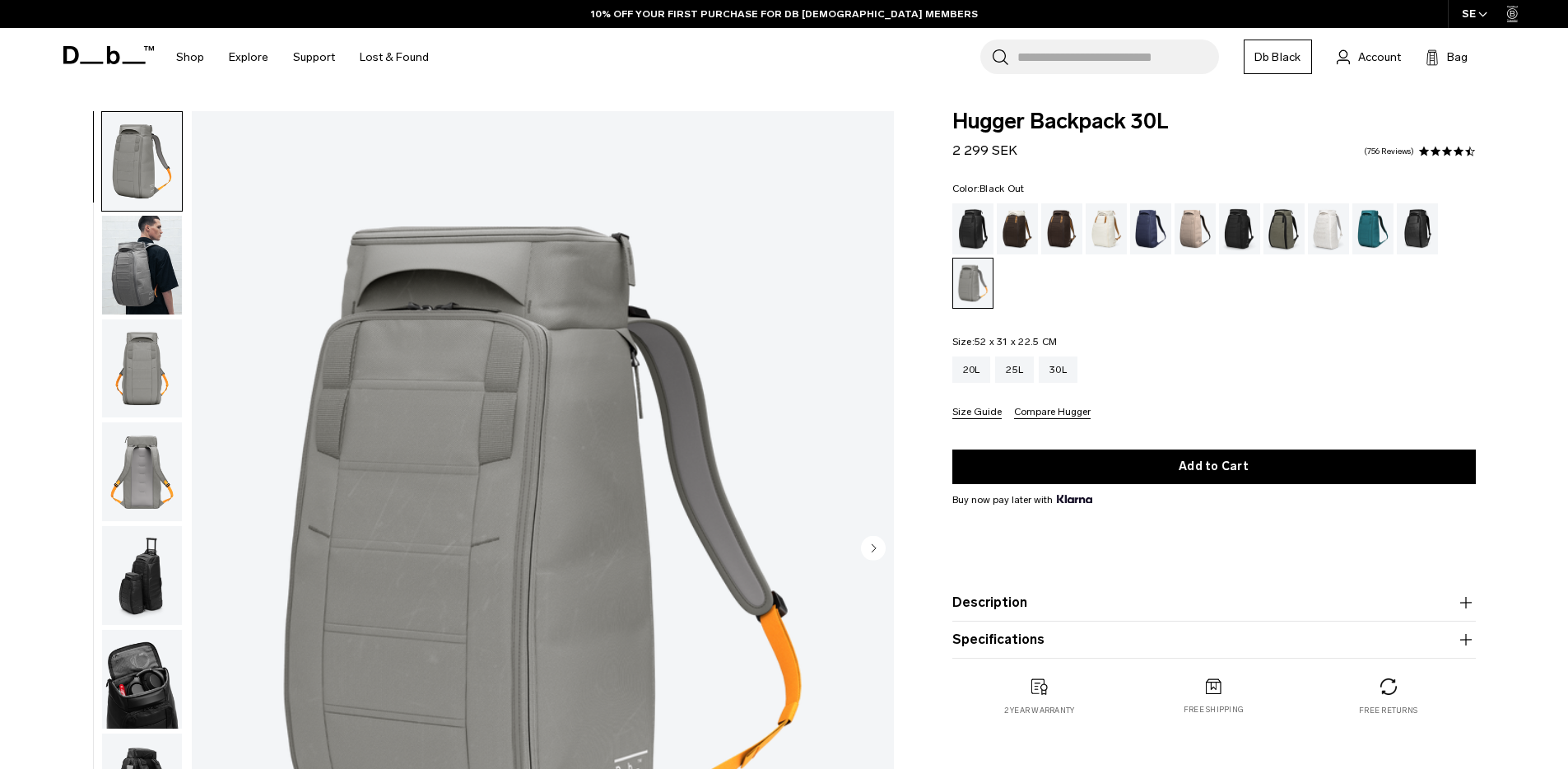
click at [978, 240] on div "Black Out" at bounding box center [973, 229] width 42 height 51
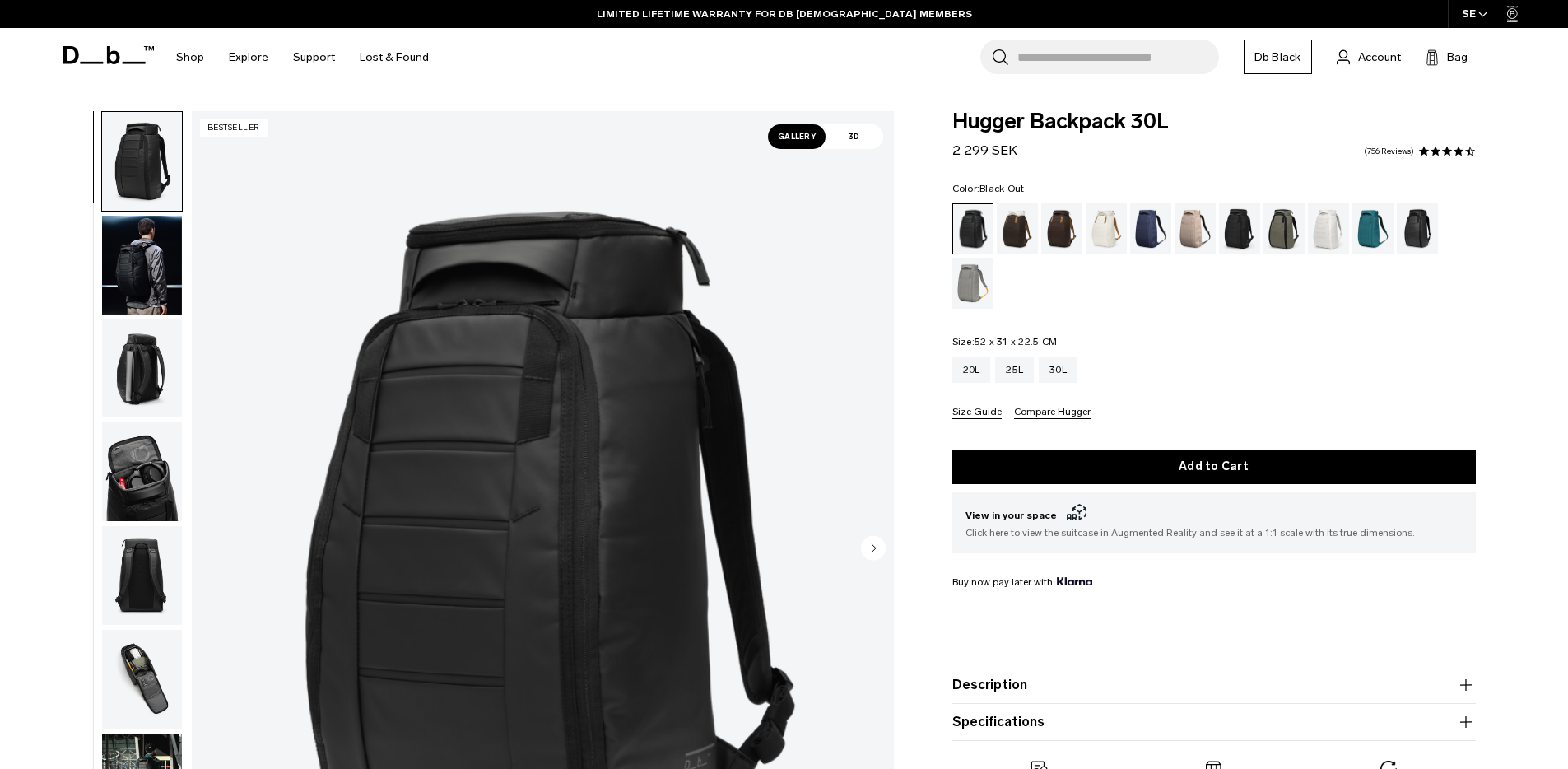
click at [131, 355] on img "button" at bounding box center [142, 368] width 80 height 98
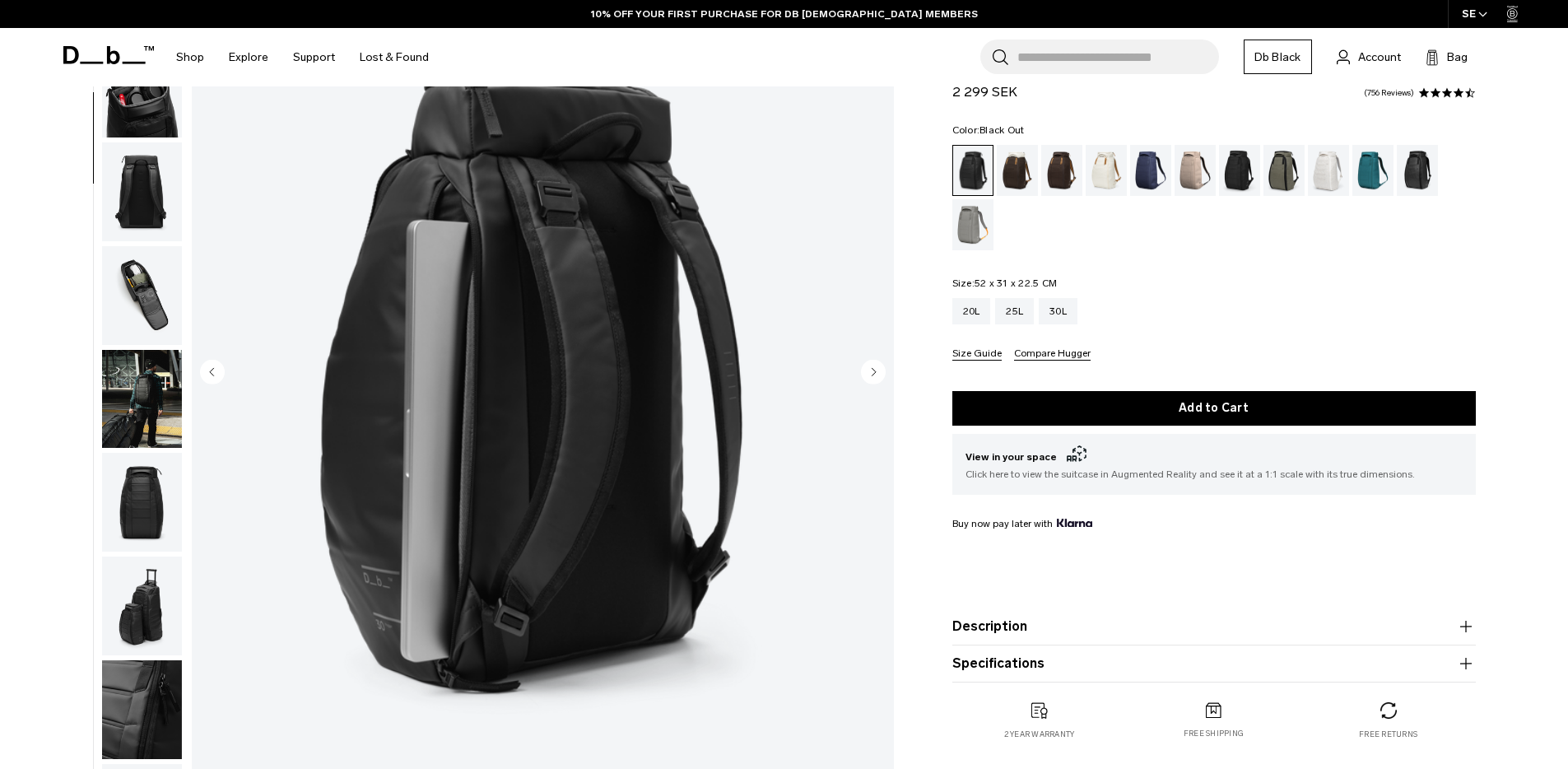
scroll to position [31, 0]
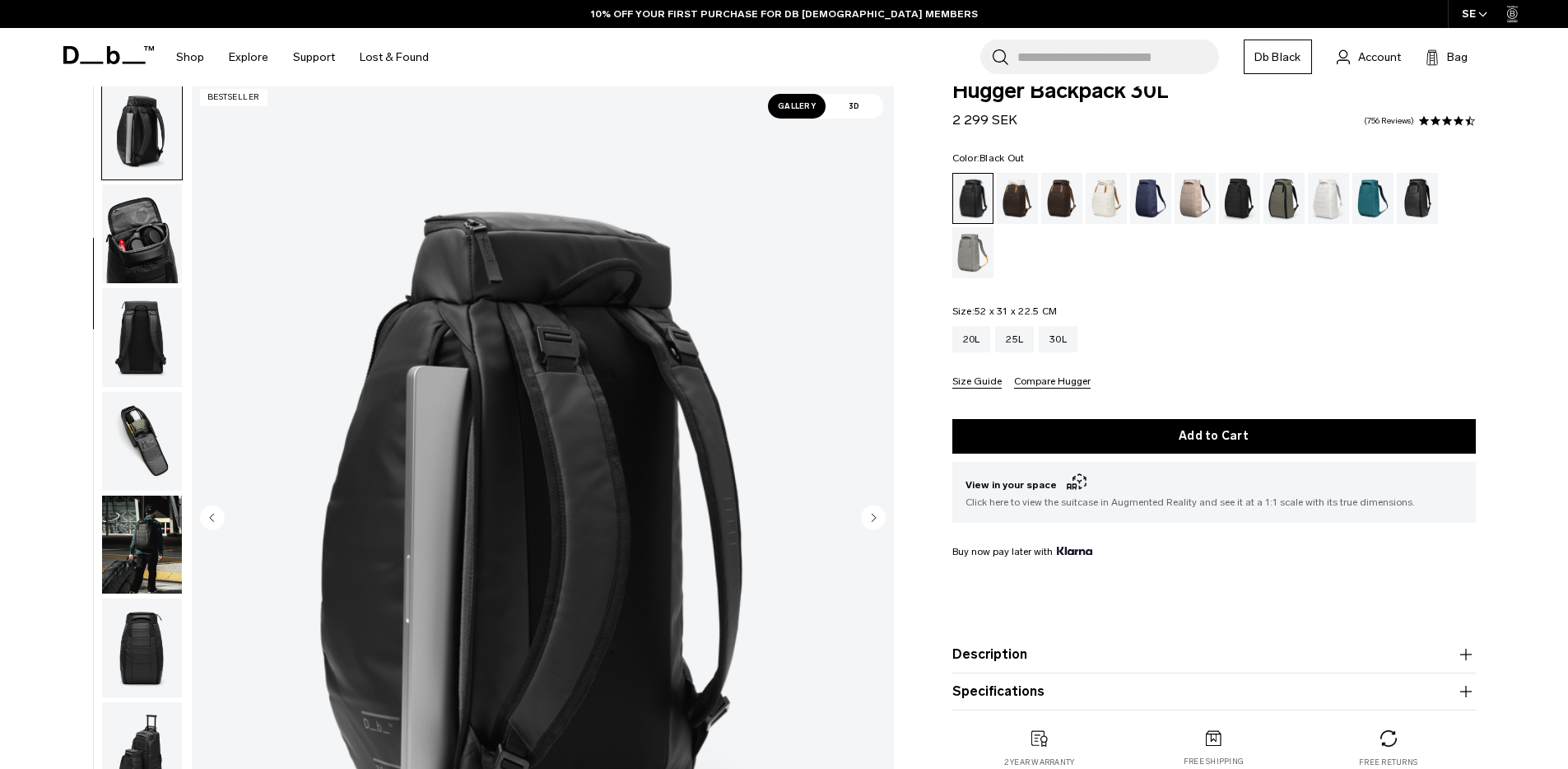
click at [154, 466] on img "button" at bounding box center [142, 441] width 80 height 98
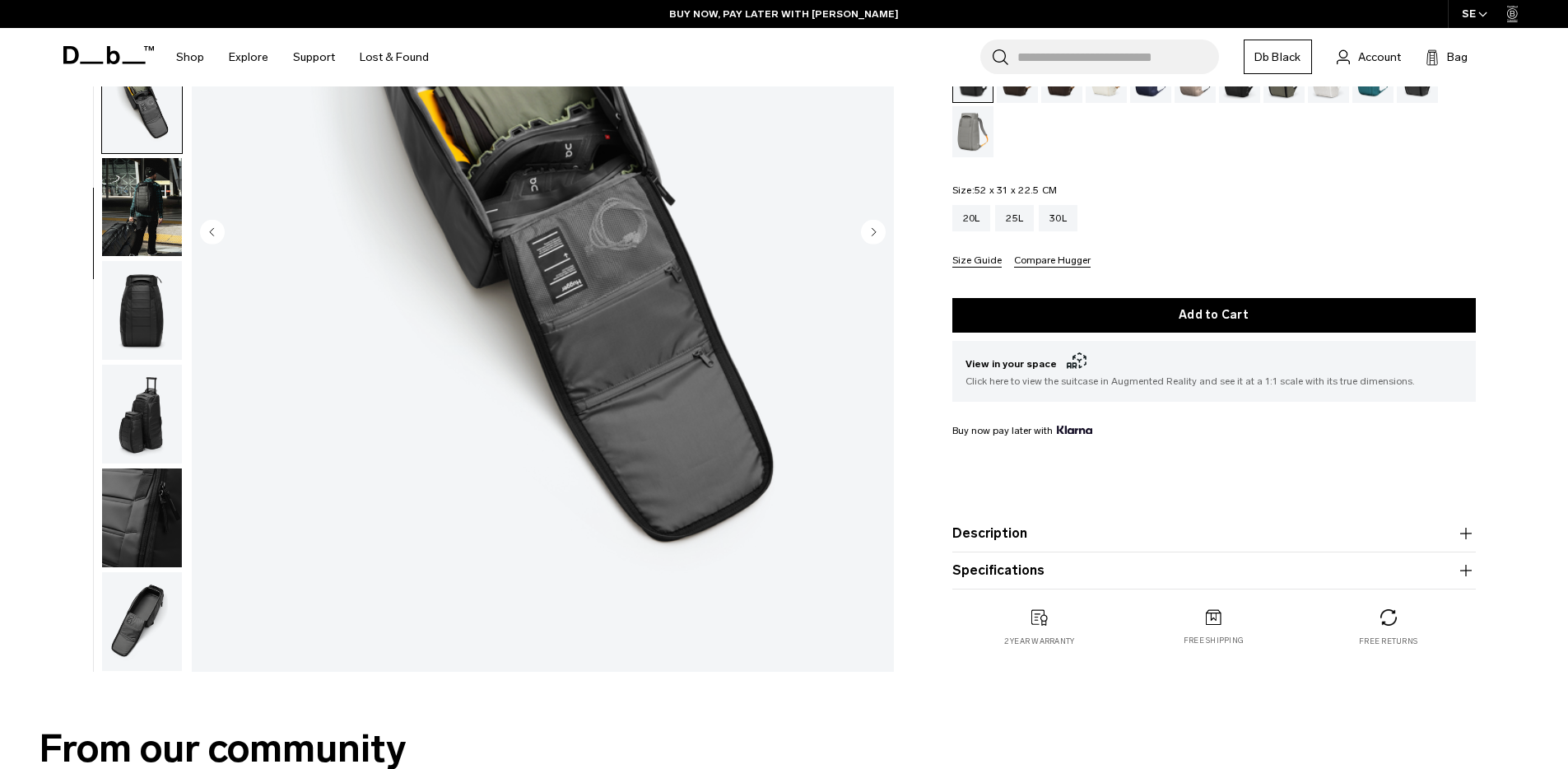
scroll to position [0, 0]
